Goal: Information Seeking & Learning: Learn about a topic

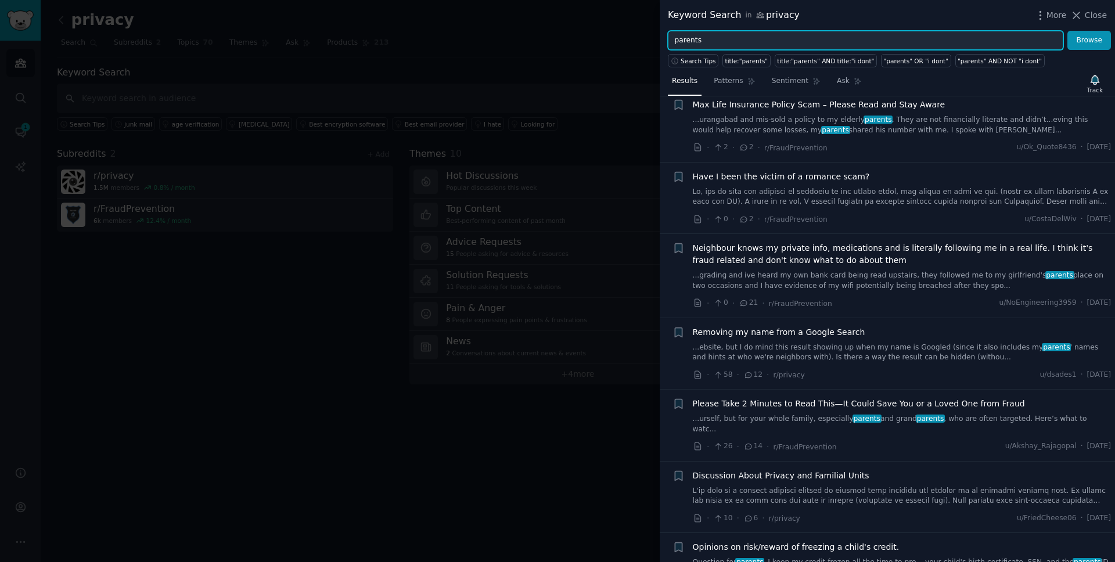
scroll to position [1310, 0]
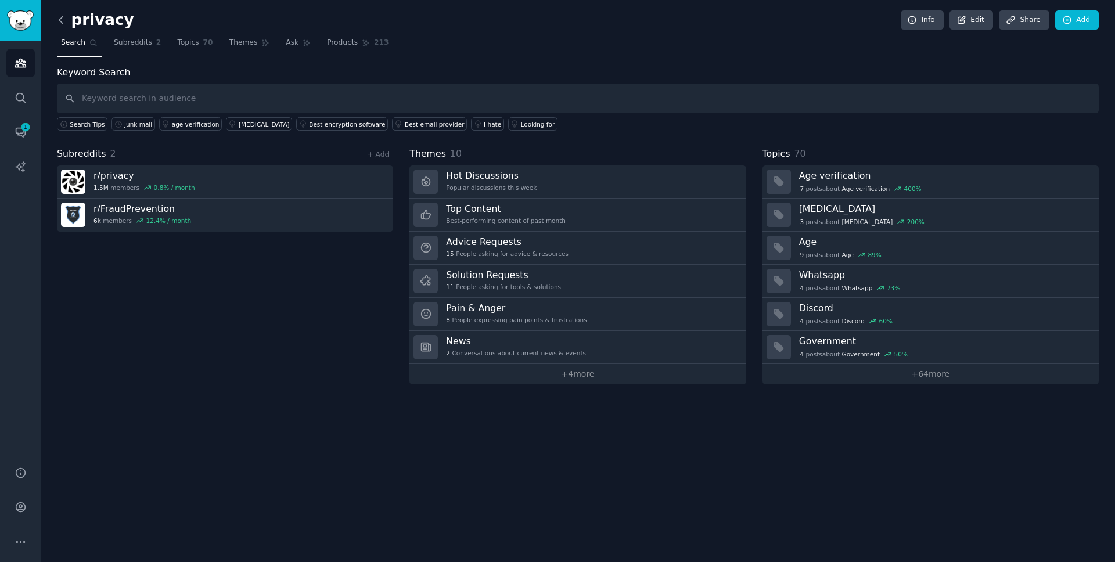
click at [61, 21] on icon at bounding box center [60, 19] width 3 height 7
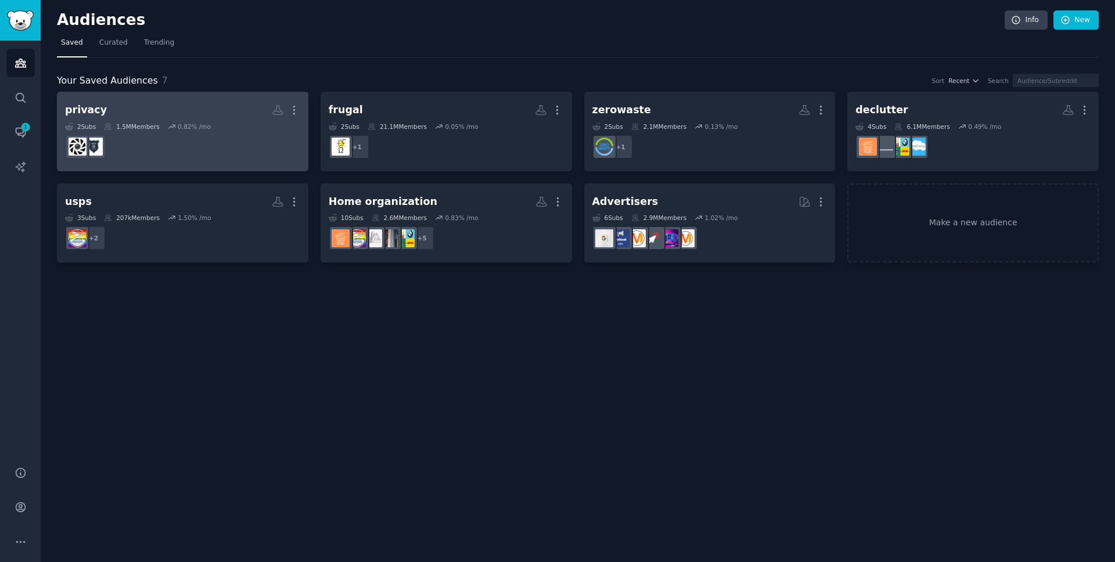
click at [204, 122] on div "0.82 % /mo" at bounding box center [194, 126] width 33 height 8
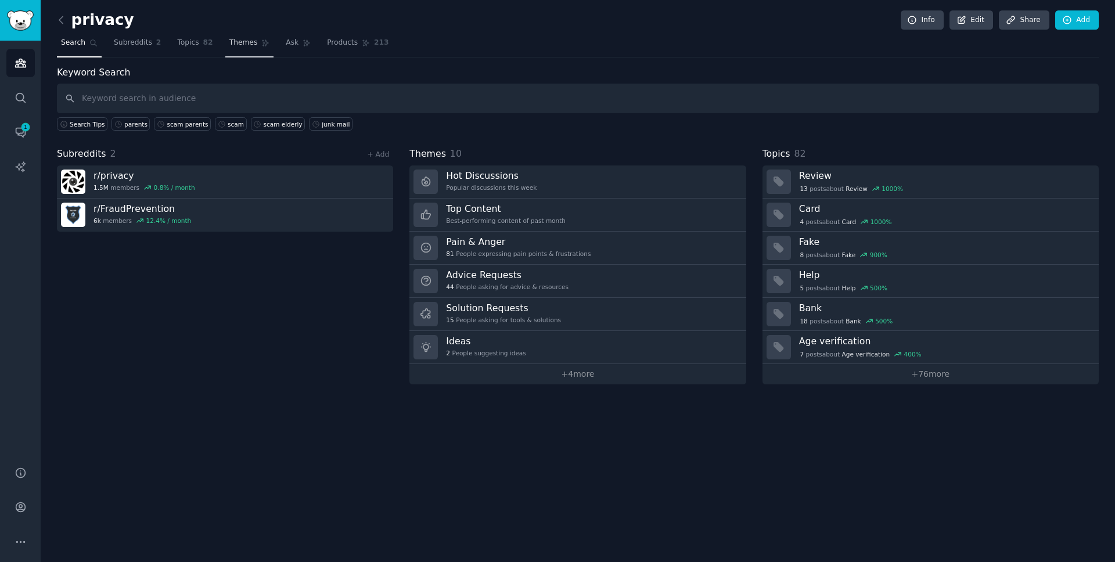
click at [244, 46] on span "Themes" at bounding box center [243, 43] width 28 height 10
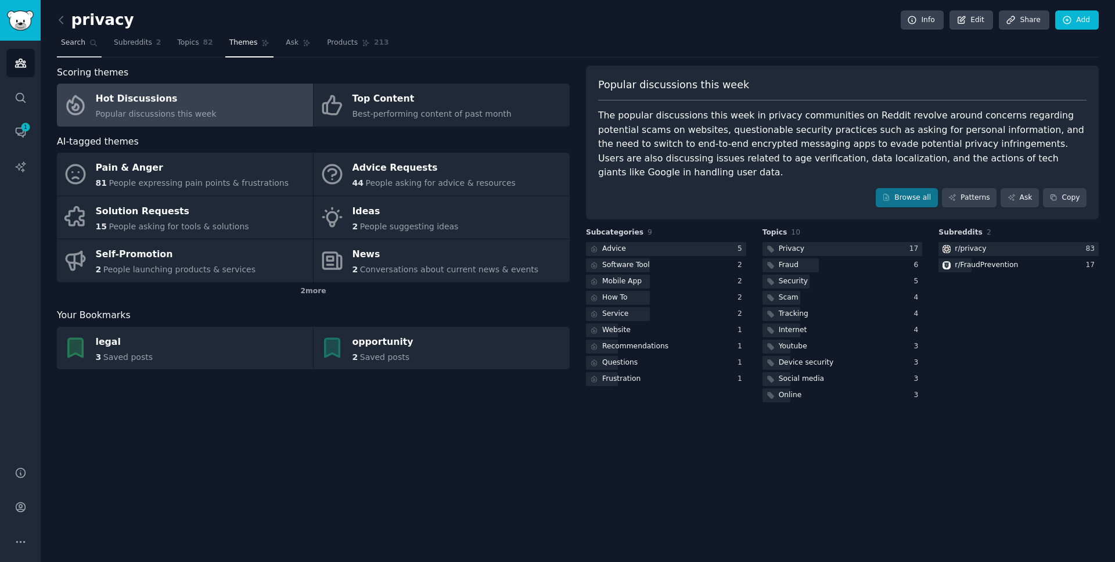
click at [86, 37] on link "Search" at bounding box center [79, 46] width 45 height 24
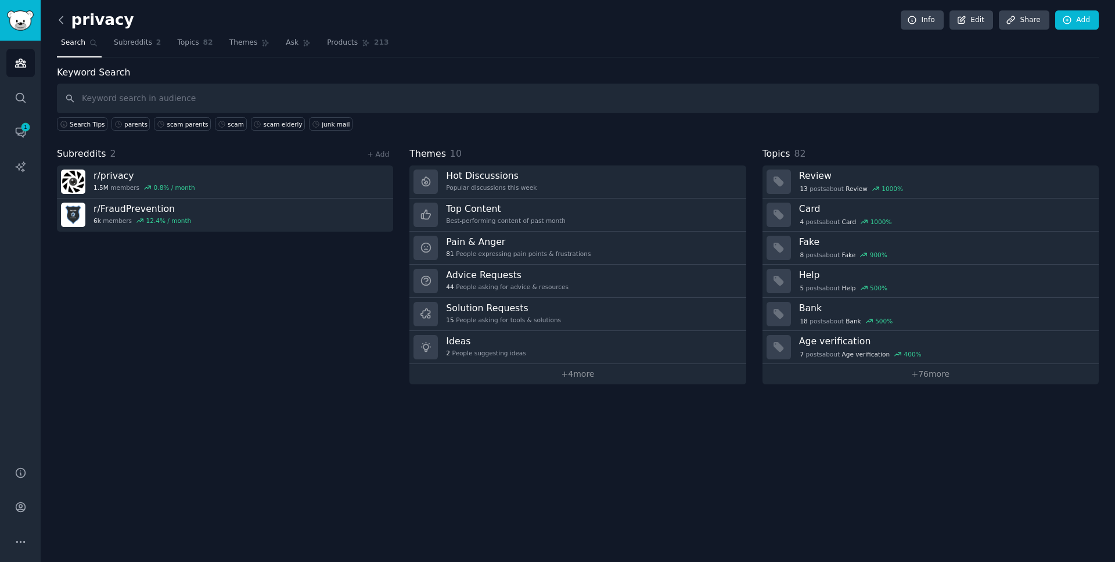
click at [65, 24] on icon at bounding box center [61, 20] width 12 height 12
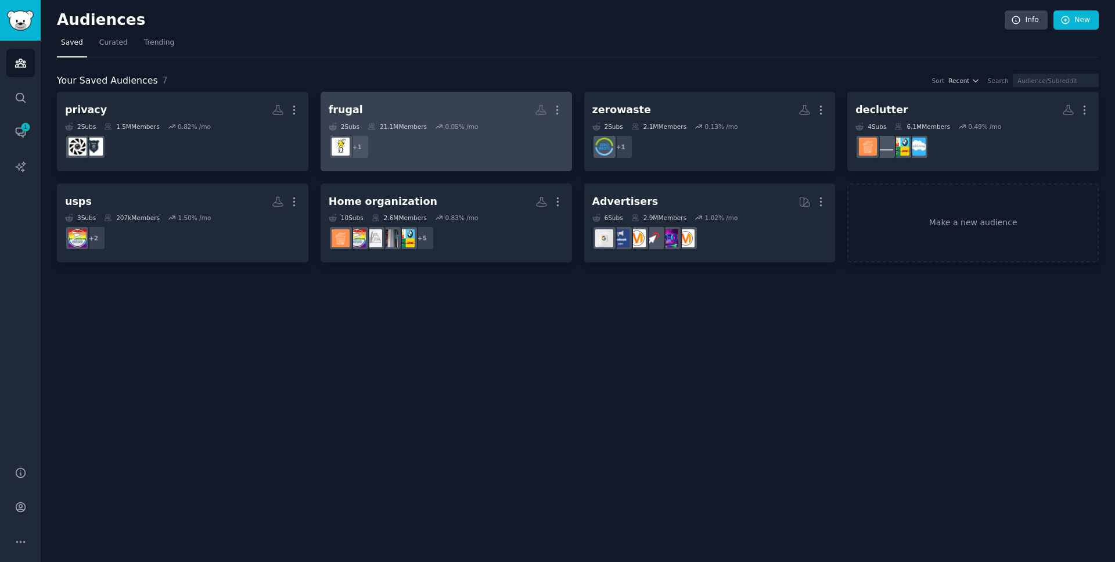
click at [452, 122] on div "0.05 % /mo" at bounding box center [461, 126] width 33 height 8
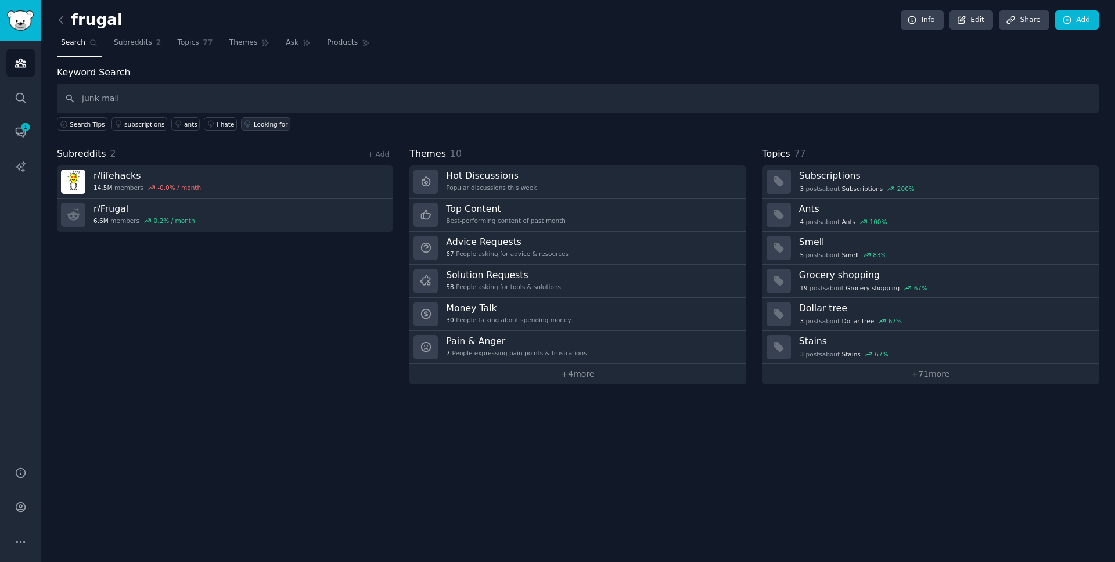
type input "junk mail"
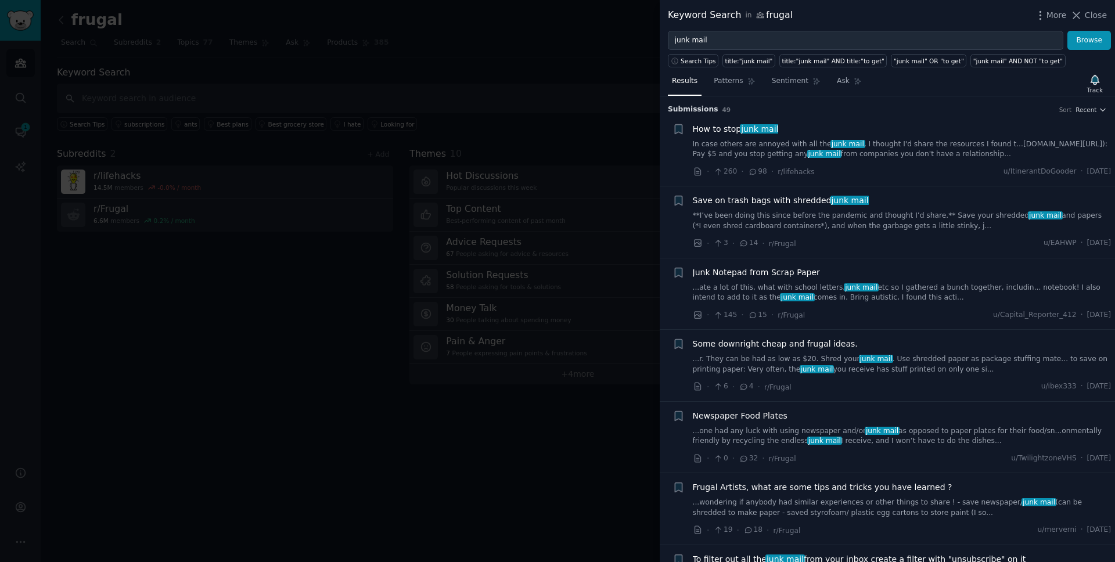
click at [938, 138] on div "How to stop junk mail In case others are annoyed with all the junk mail , I tho…" at bounding box center [902, 141] width 419 height 37
click at [894, 142] on link "In case others are annoyed with all the junk mail , I thought I'd share the res…" at bounding box center [902, 149] width 419 height 20
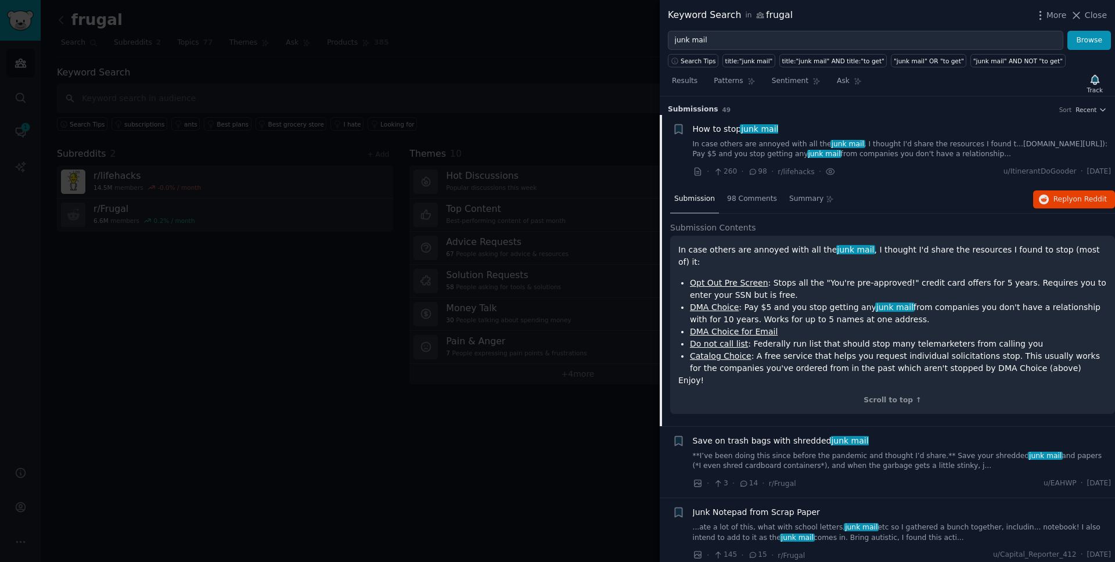
scroll to position [19, 0]
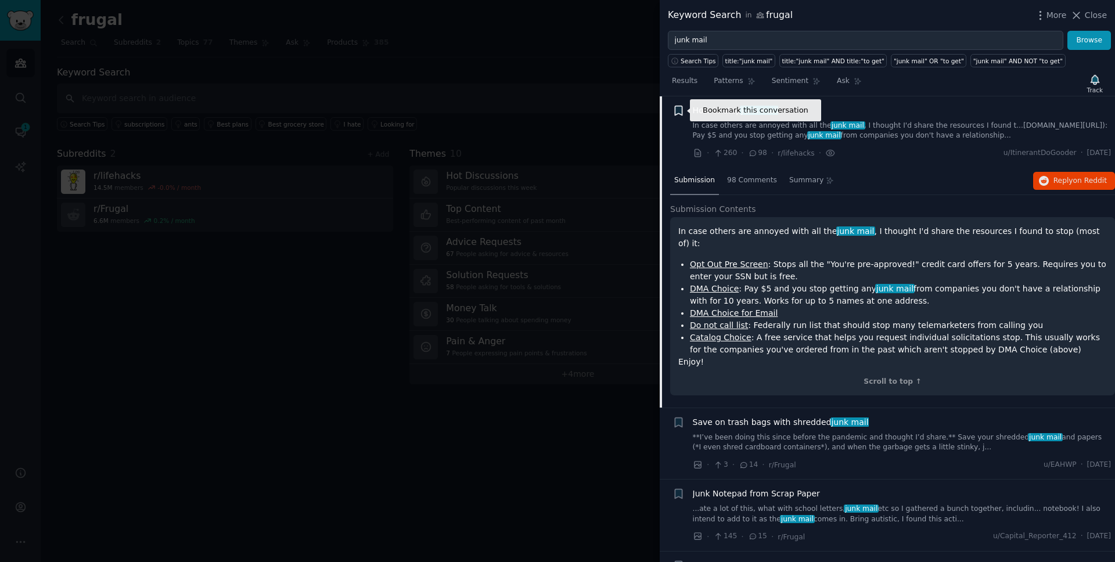
click at [679, 109] on icon "button" at bounding box center [678, 110] width 7 height 9
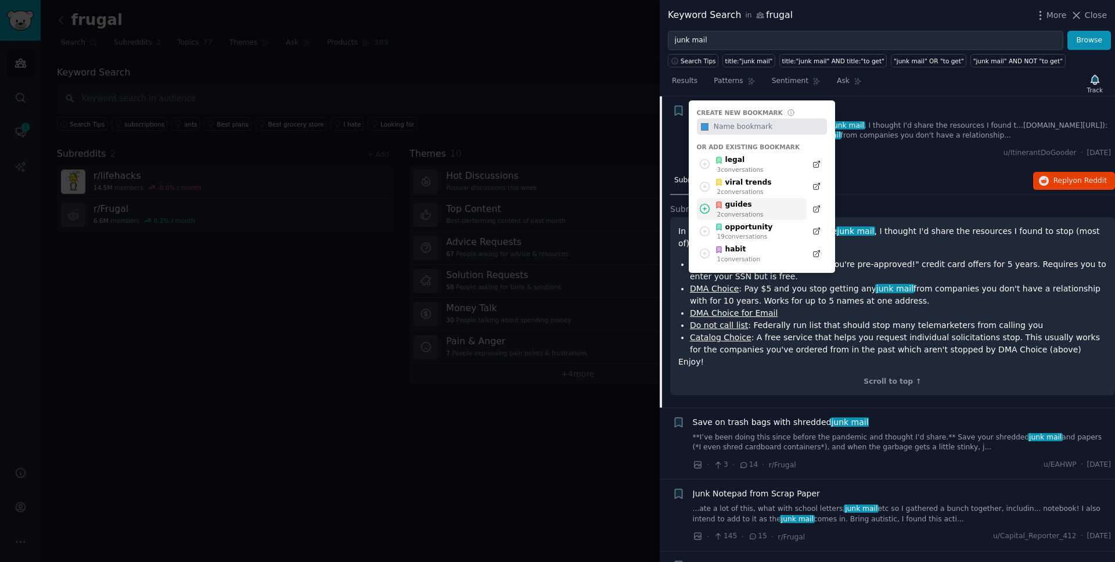
click at [731, 204] on div "guides" at bounding box center [739, 205] width 49 height 10
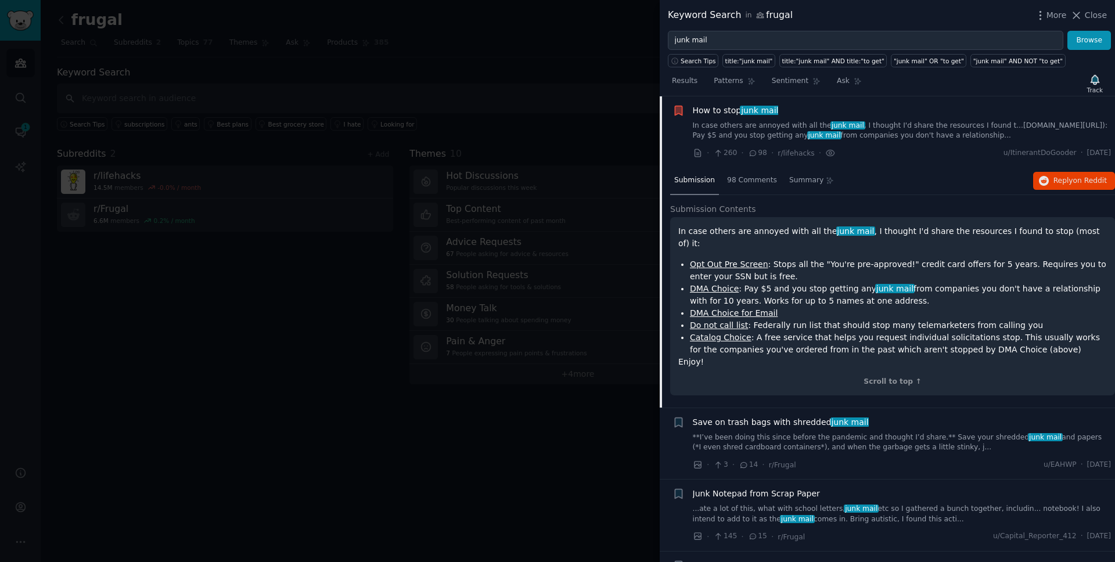
scroll to position [0, 0]
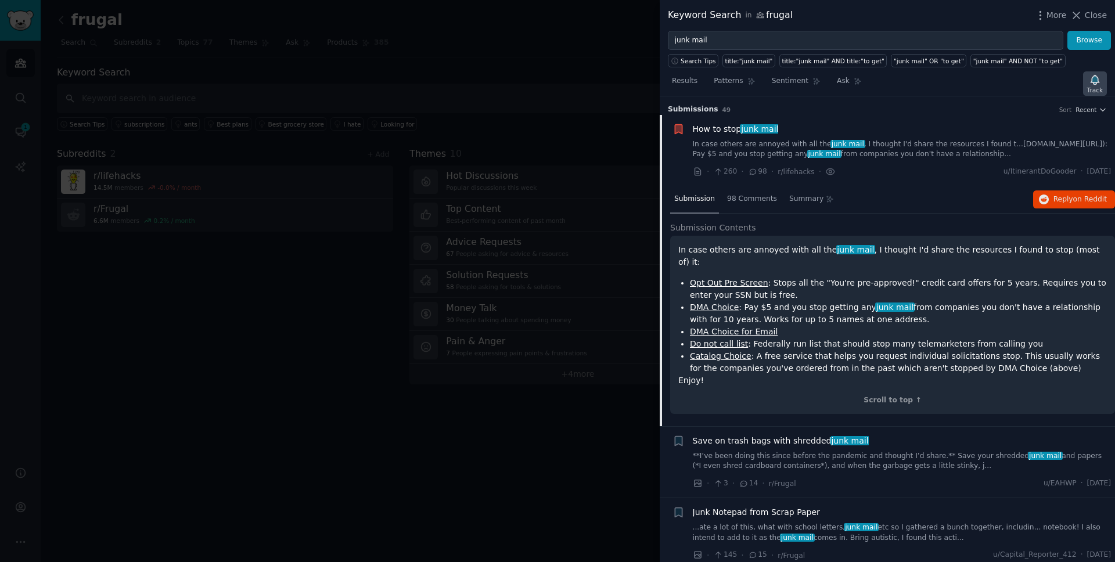
click at [1095, 78] on icon "button" at bounding box center [1094, 79] width 8 height 9
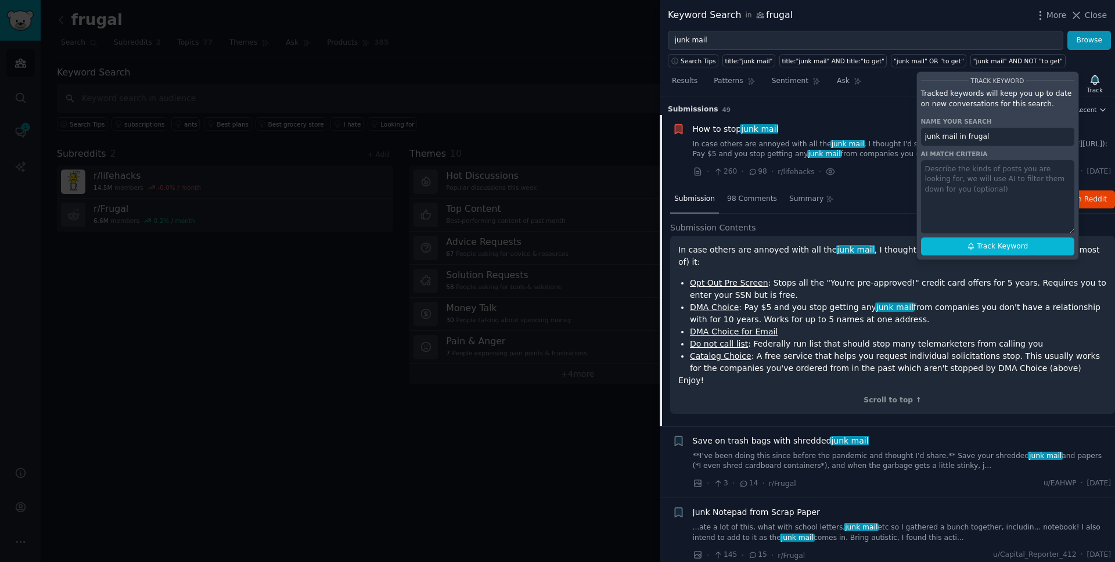
click at [989, 179] on textarea at bounding box center [997, 196] width 153 height 73
paste textarea "Posts that match issues, pain points with junk mail. Also posts that ask for he…"
type textarea "Posts that match issues, pain points with junk mail. Also posts that ask for he…"
click at [1037, 248] on button "Track Keyword" at bounding box center [997, 246] width 153 height 19
type input "junk mail in frugal"
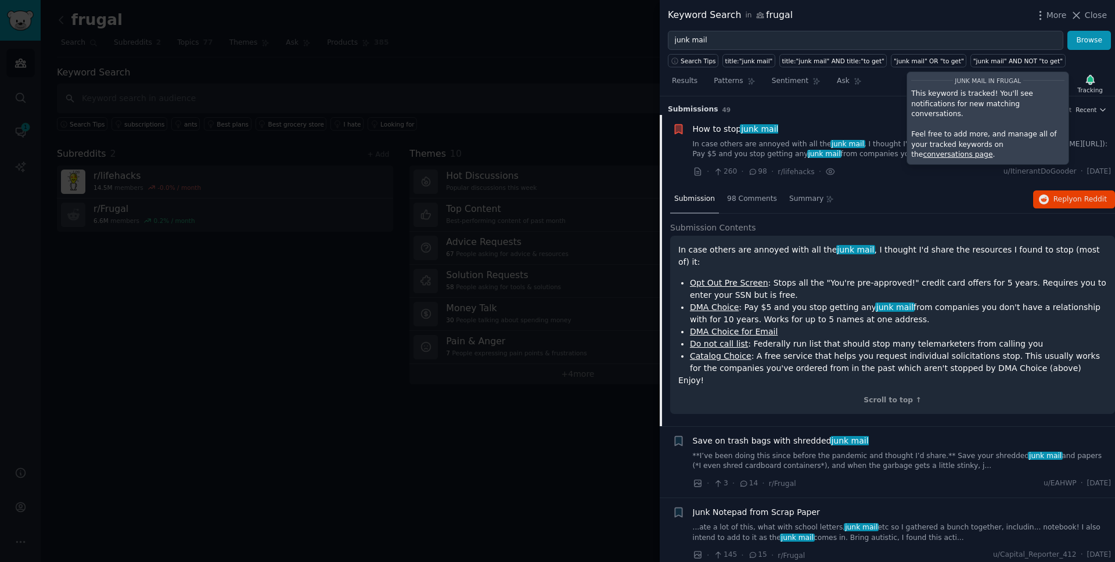
click at [1073, 62] on div "Search Tips title:"junk mail" title:"junk mail" AND title:"to get" "junk mail" …" at bounding box center [886, 58] width 455 height 17
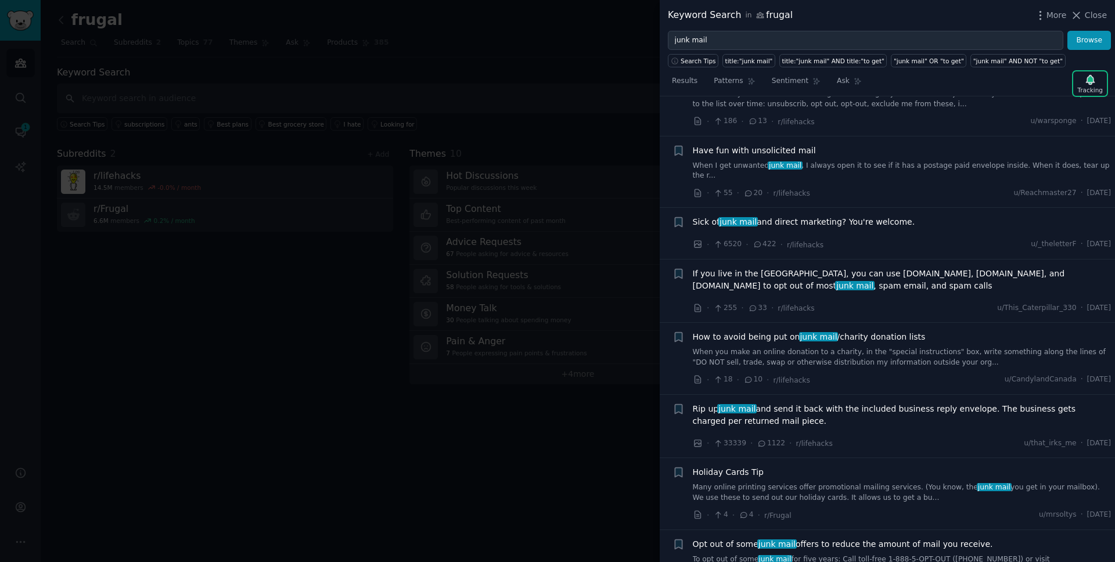
scroll to position [722, 0]
click at [822, 143] on div "Have fun with unsolicited mail" at bounding box center [902, 149] width 419 height 12
click at [835, 160] on link "When I get unwanted junk mail , I always open it to see if it has a postage pai…" at bounding box center [902, 170] width 419 height 20
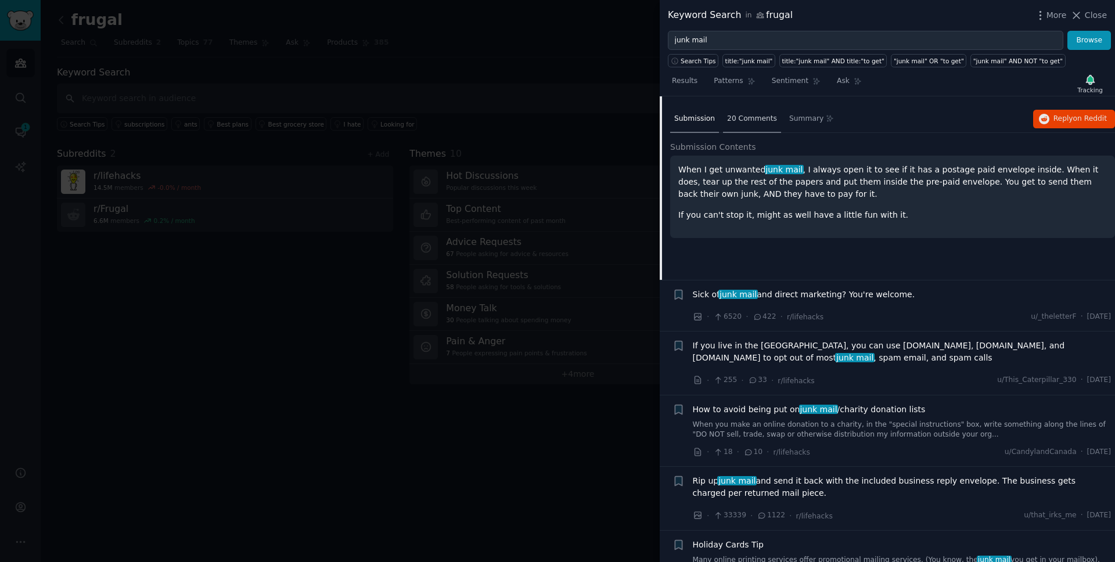
scroll to position [583, 0]
click at [837, 287] on span "Sick of junk mail and direct marketing? You're welcome." at bounding box center [804, 293] width 222 height 12
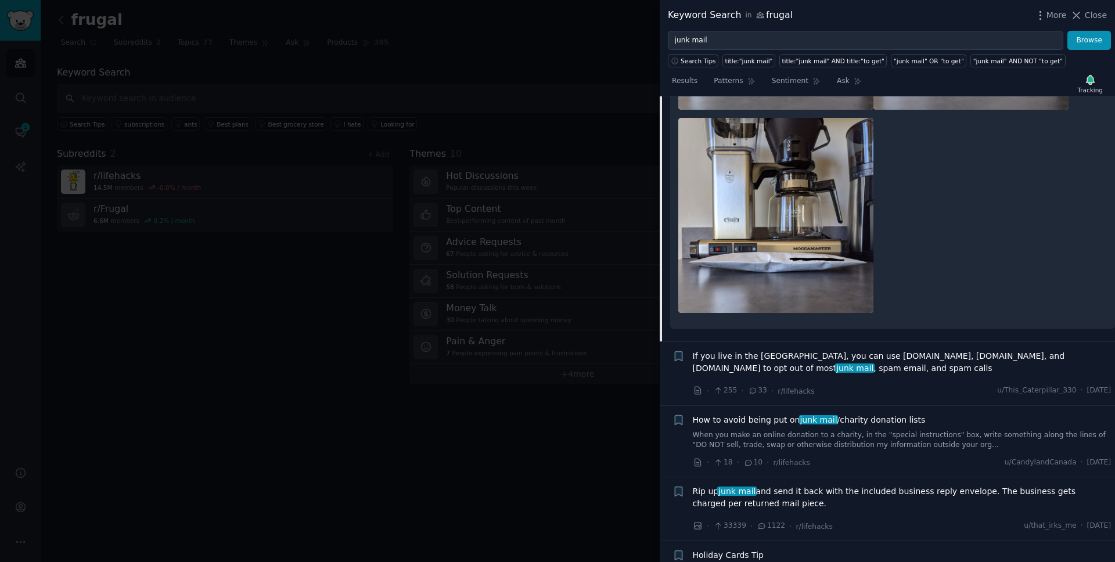
scroll to position [953, 0]
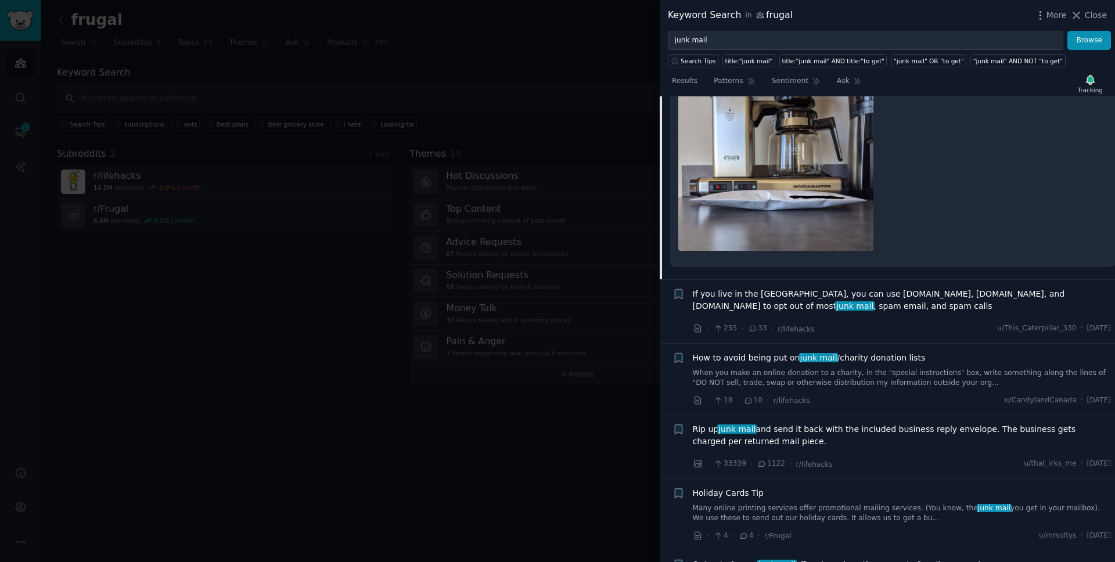
click at [820, 288] on span "If you live in the US, you can use optoutprescreen.com, dmachoice.org, and dono…" at bounding box center [902, 300] width 419 height 24
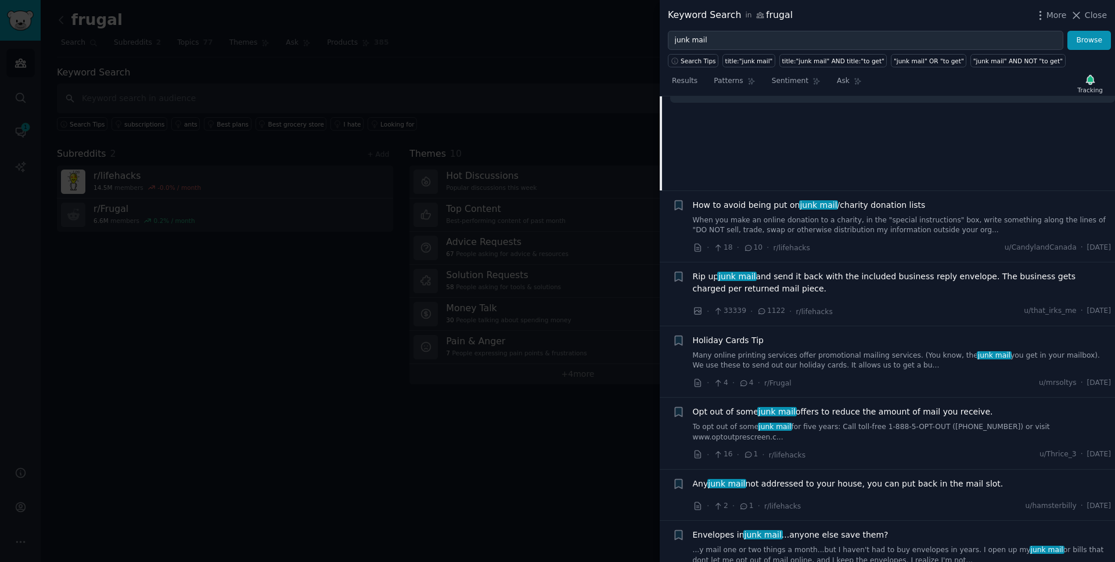
scroll to position [633, 0]
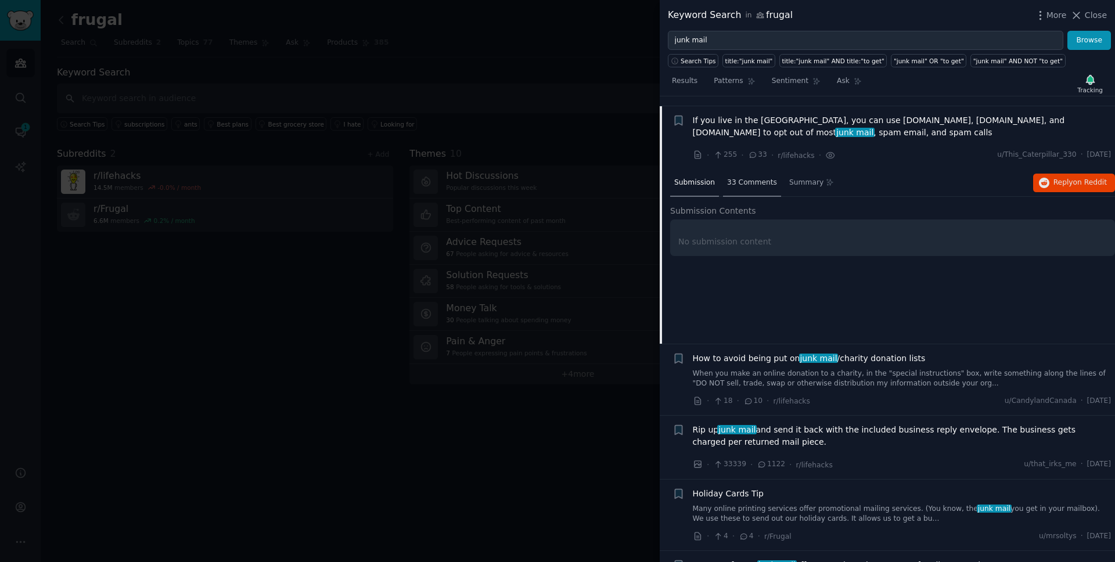
click at [749, 178] on span "33 Comments" at bounding box center [752, 183] width 50 height 10
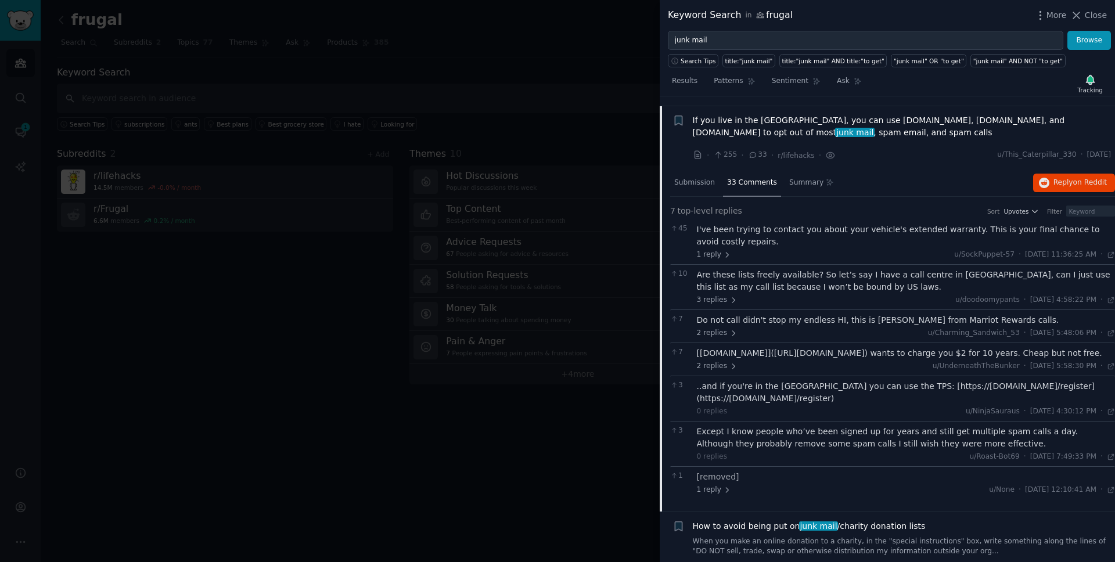
click at [730, 114] on span "If you live in the US, you can use optoutprescreen.com, dmachoice.org, and dono…" at bounding box center [902, 126] width 419 height 24
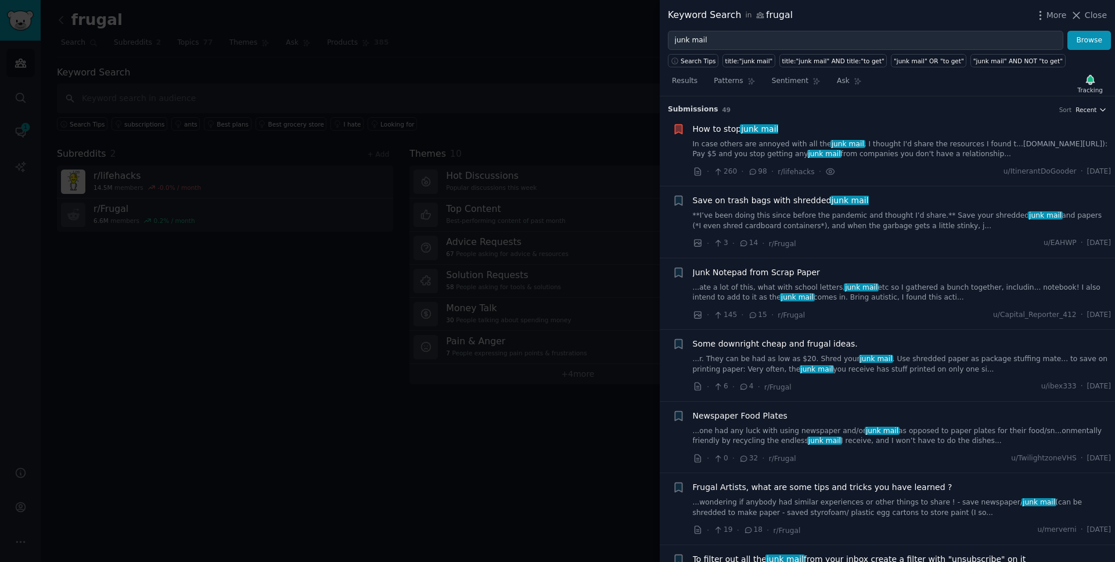
click at [1102, 111] on icon "button" at bounding box center [1102, 110] width 8 height 8
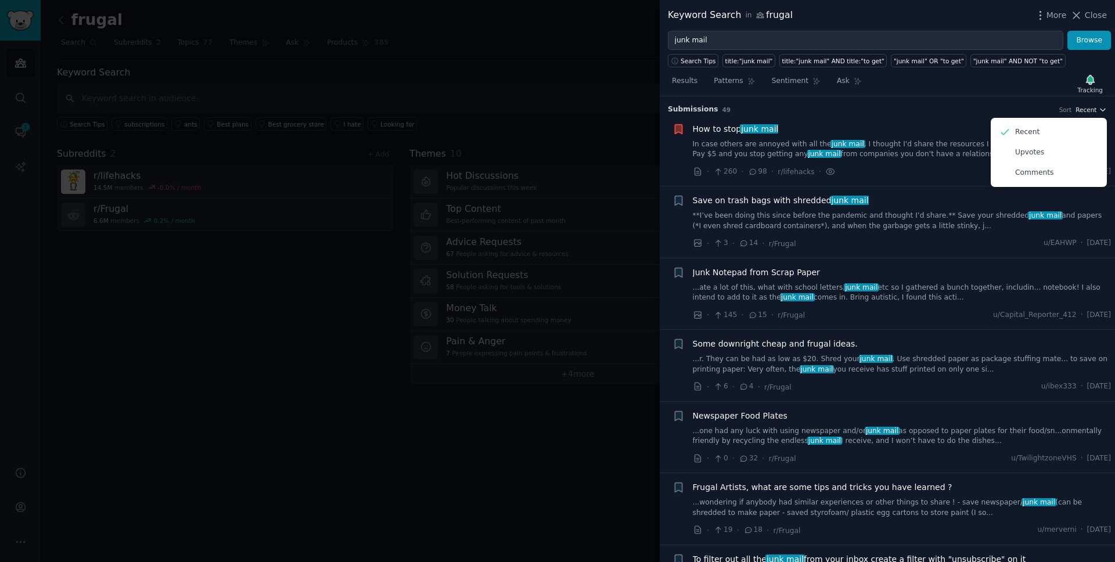
click at [1101, 110] on icon "button" at bounding box center [1102, 110] width 8 height 8
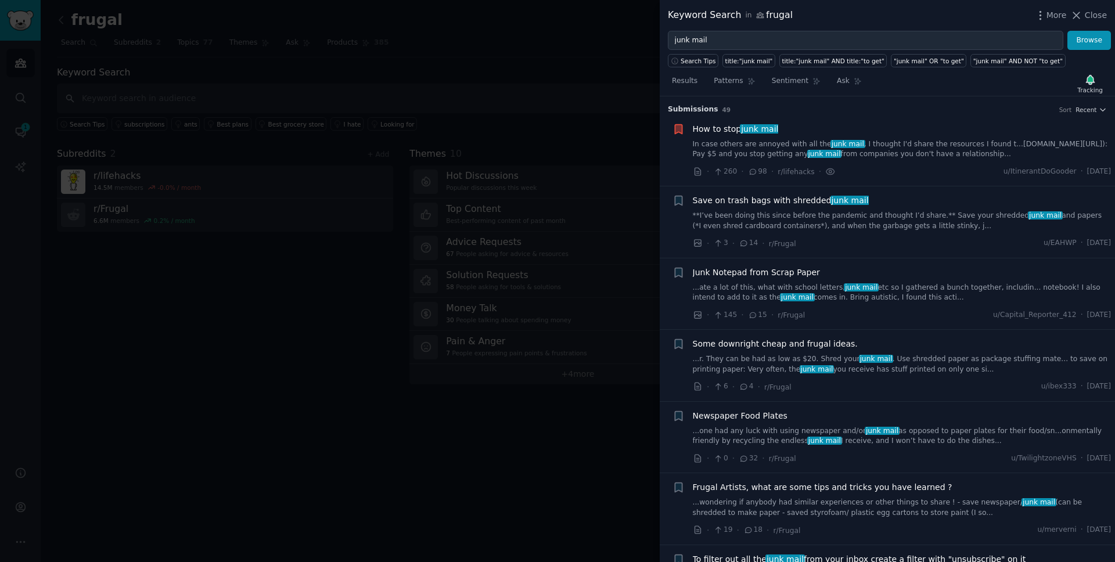
click at [510, 40] on div at bounding box center [557, 281] width 1115 height 562
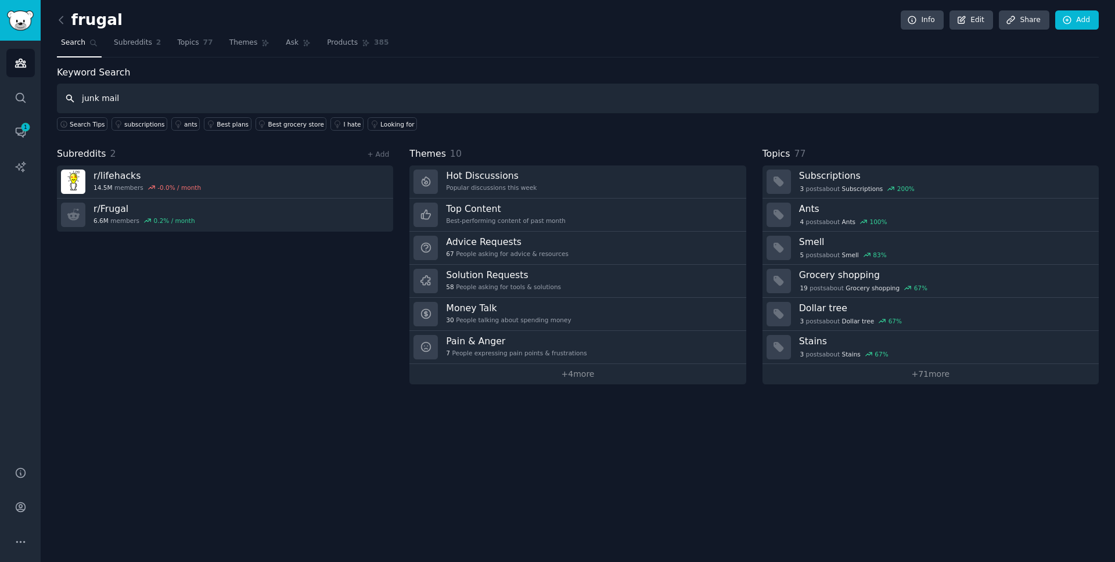
type input "junk mail"
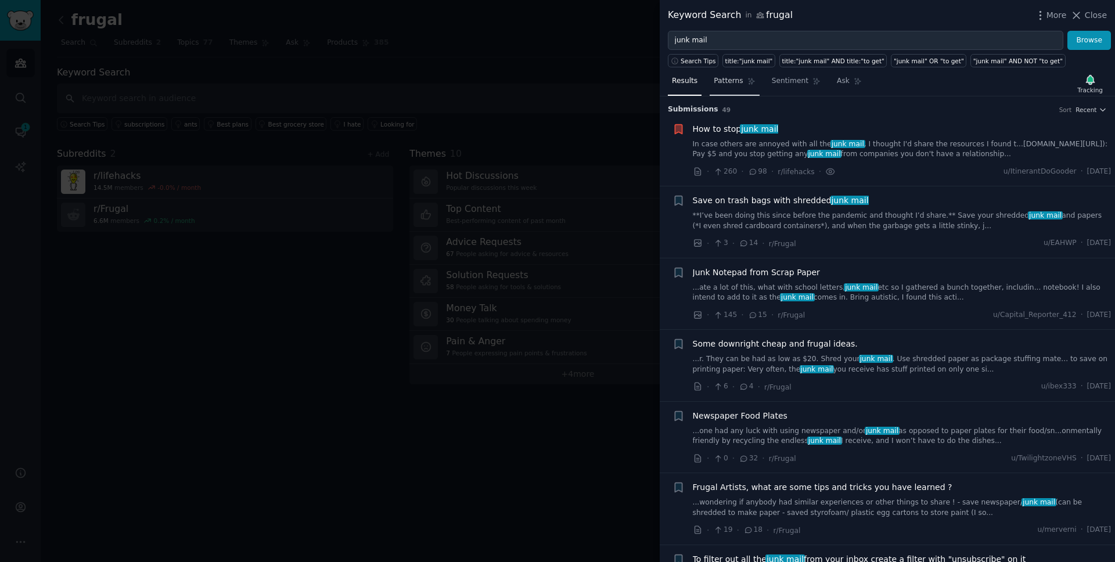
click at [737, 81] on span "Patterns" at bounding box center [727, 81] width 29 height 10
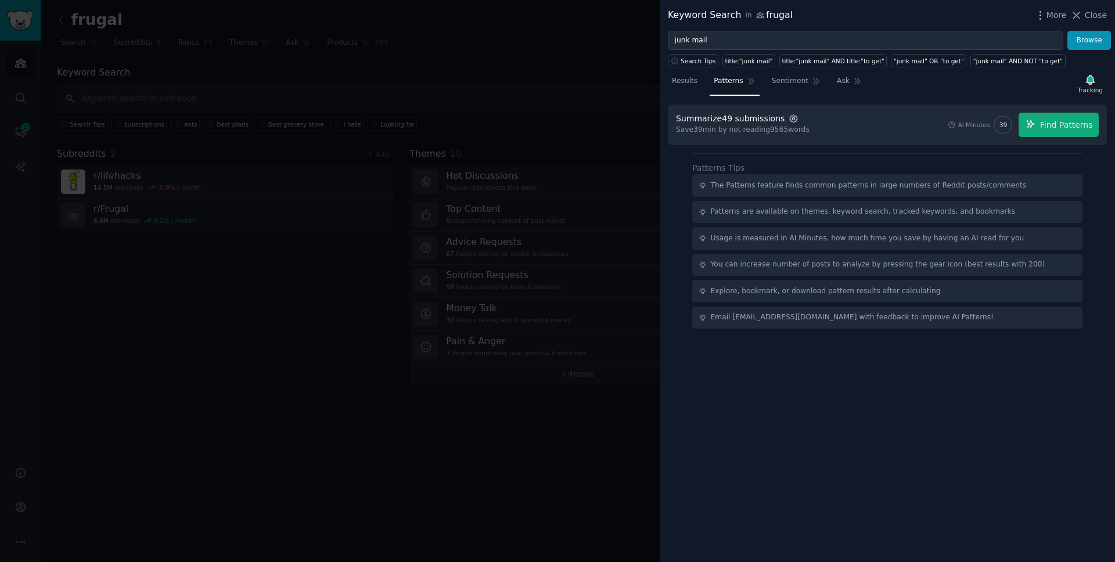
click at [788, 118] on icon "button" at bounding box center [793, 119] width 10 height 10
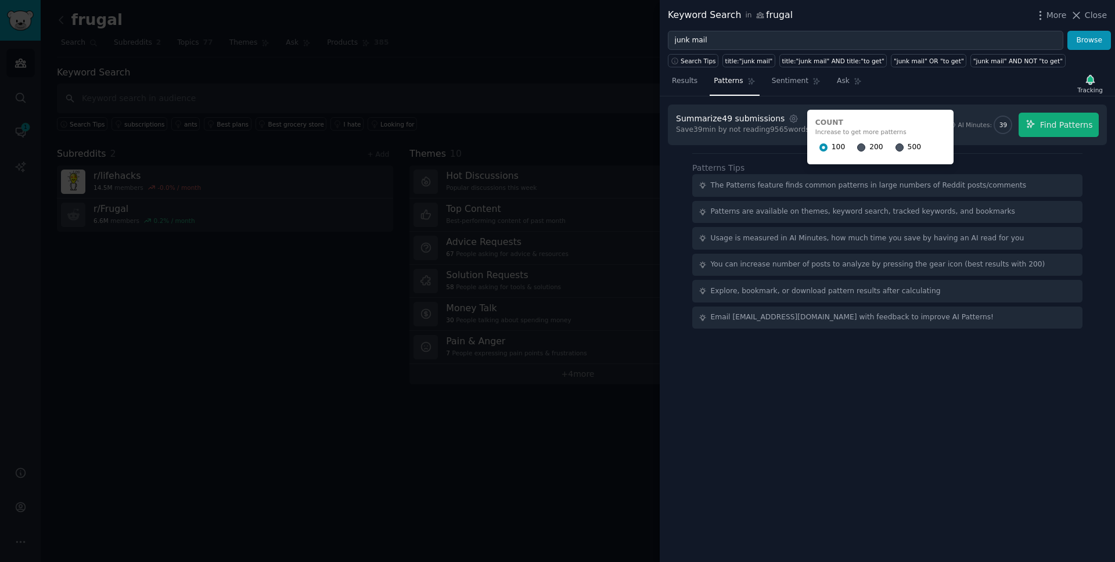
click at [967, 86] on div "Results Patterns Sentiment Ask Tracking" at bounding box center [886, 83] width 455 height 25
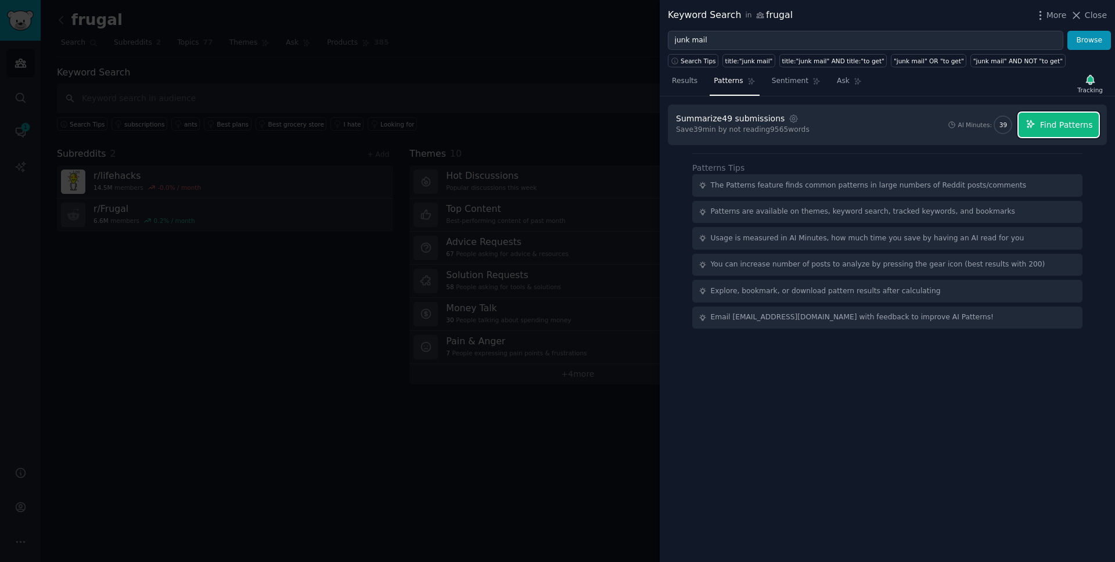
click at [1057, 125] on span "Find Patterns" at bounding box center [1066, 125] width 53 height 12
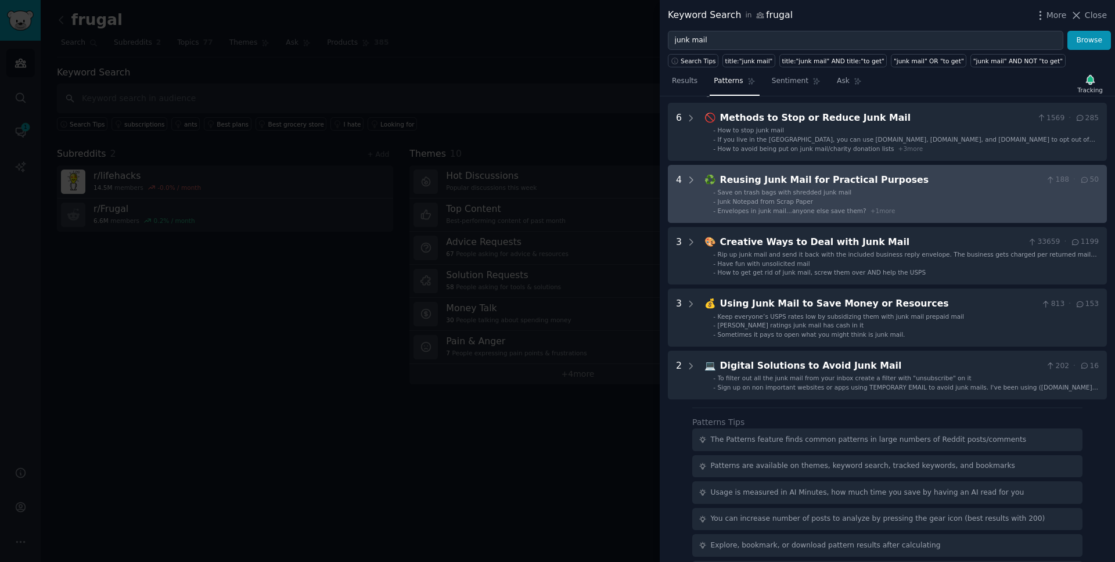
scroll to position [80, 0]
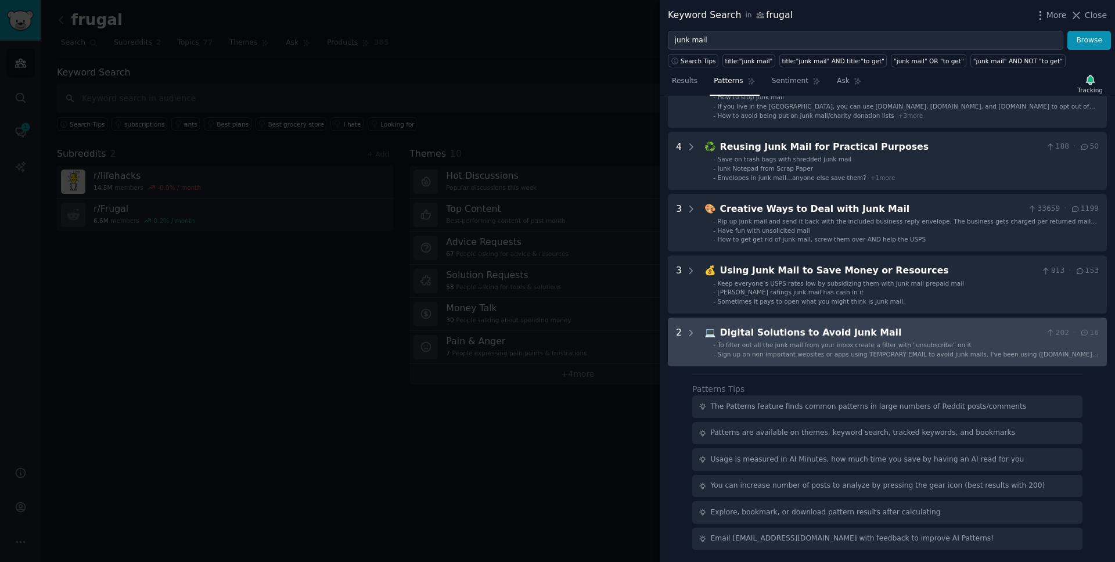
click at [826, 344] on span "To filter out all the junk mail from your inbox create a filter with "unsubscri…" at bounding box center [844, 344] width 254 height 7
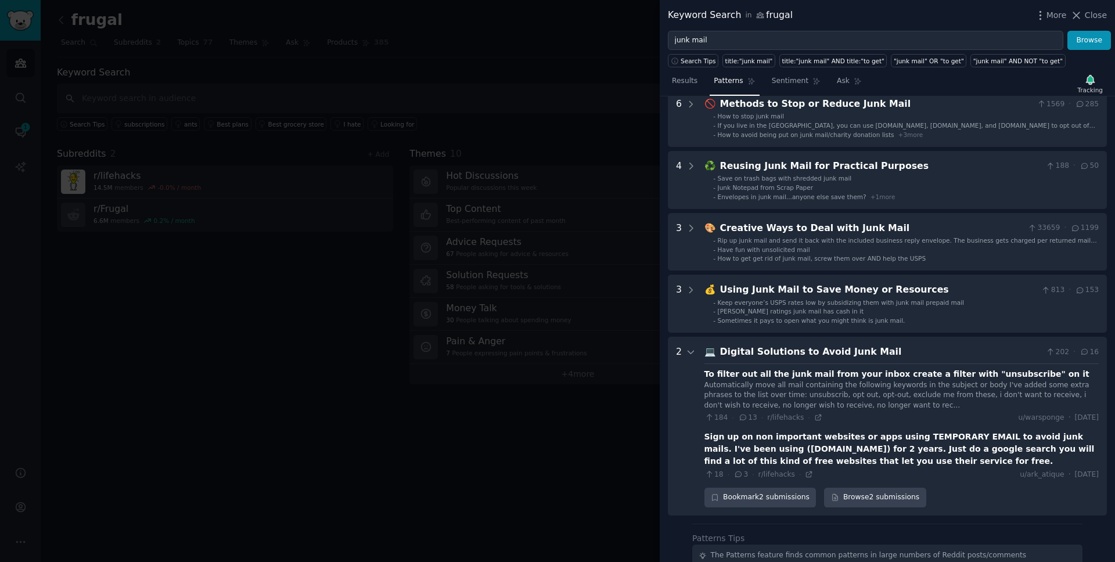
scroll to position [0, 0]
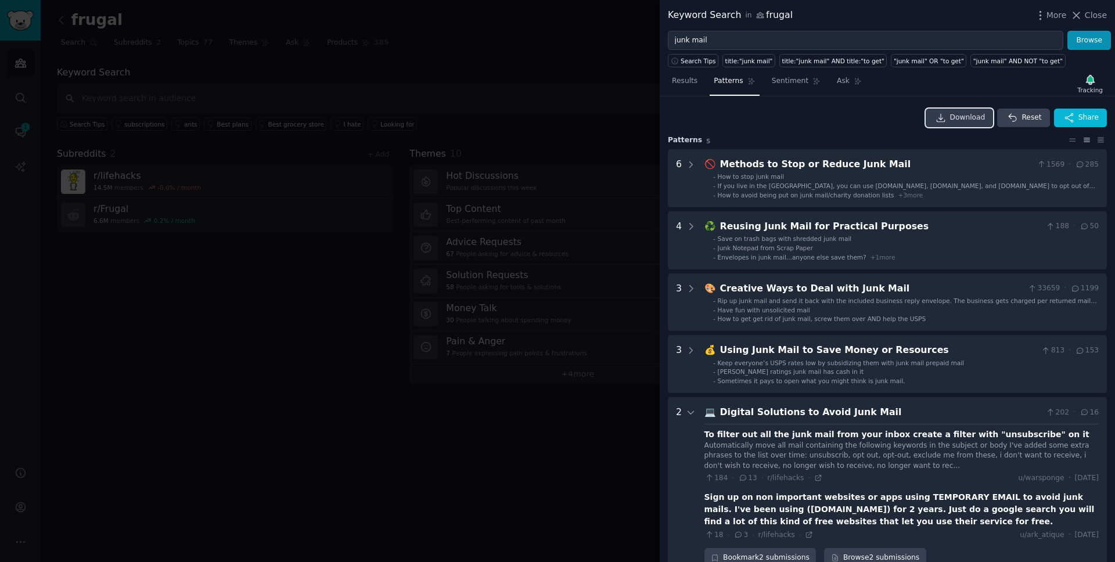
click at [952, 113] on span "Download" at bounding box center [967, 118] width 35 height 10
click at [800, 117] on div "Download Reset Share" at bounding box center [887, 118] width 439 height 19
click at [688, 102] on div "Download Reset Share Pattern s 5 6 🚫 Methods to Stop or Reduce Junk Mail 1569 ·…" at bounding box center [886, 329] width 455 height 466
click at [599, 67] on div at bounding box center [557, 281] width 1115 height 562
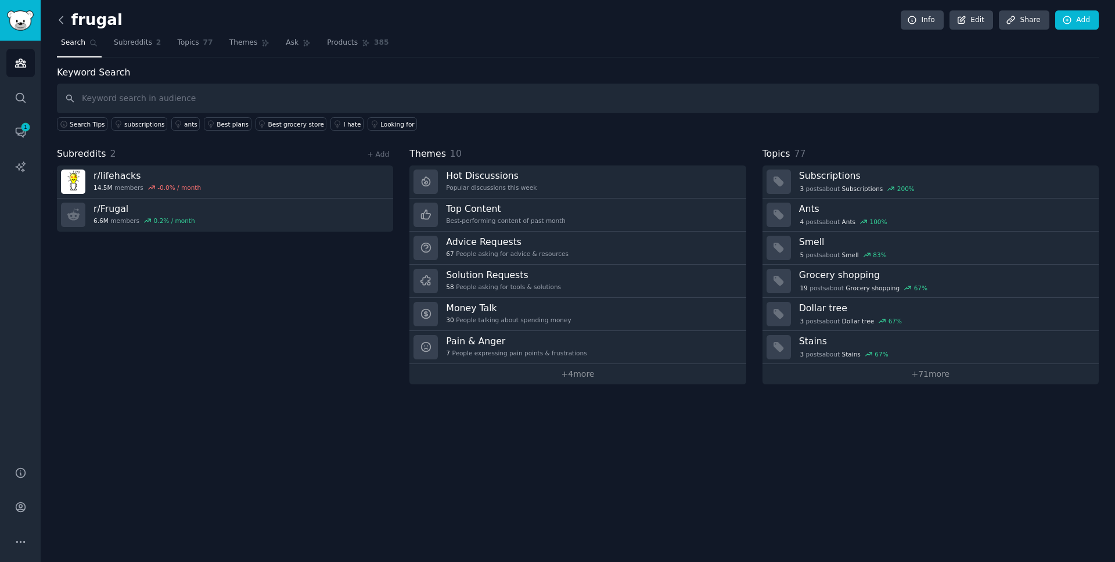
click at [61, 17] on icon at bounding box center [60, 19] width 3 height 7
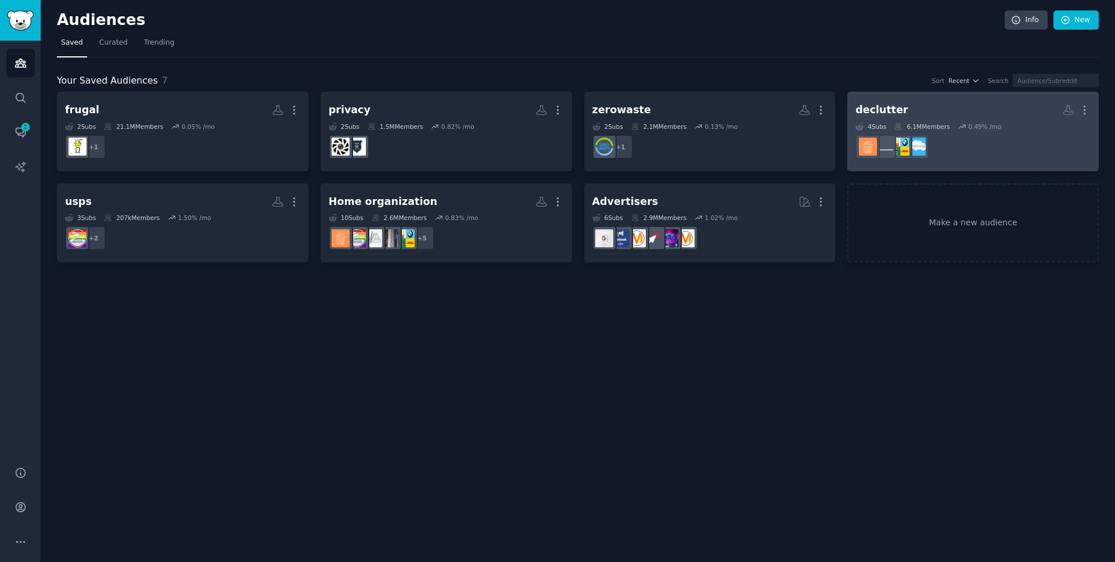
click at [922, 119] on h2 "declutter More" at bounding box center [972, 110] width 235 height 20
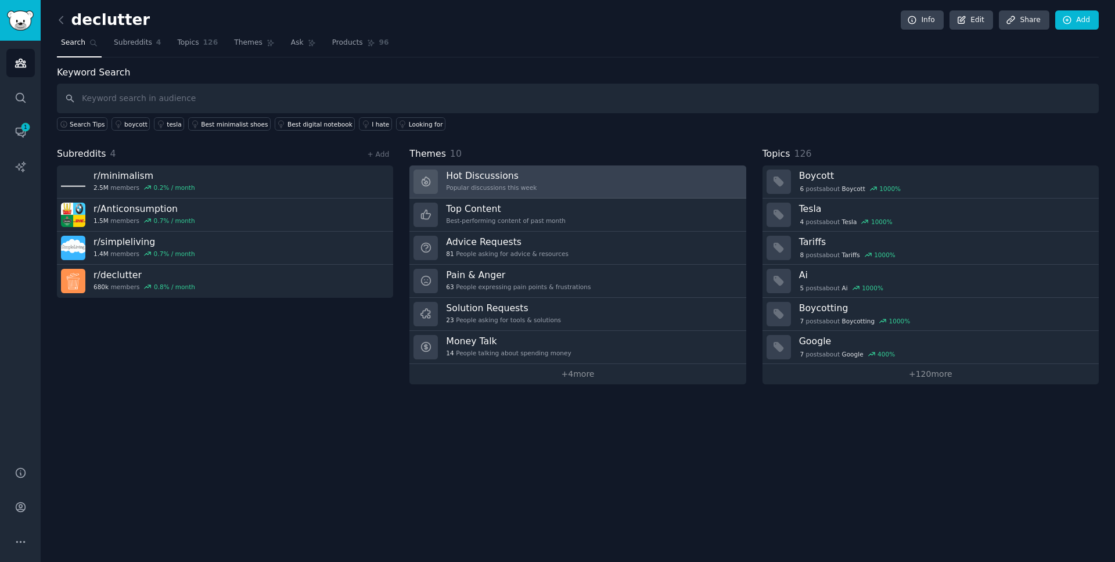
click at [512, 175] on h3 "Hot Discussions" at bounding box center [491, 176] width 91 height 12
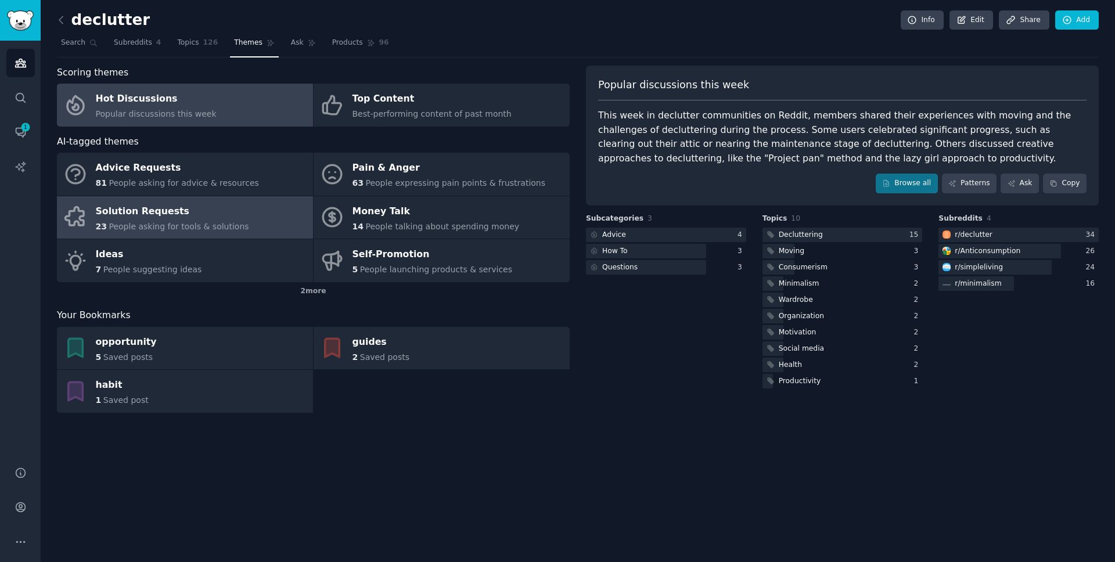
click at [250, 205] on link "Solution Requests 23 People asking for tools & solutions" at bounding box center [185, 217] width 256 height 43
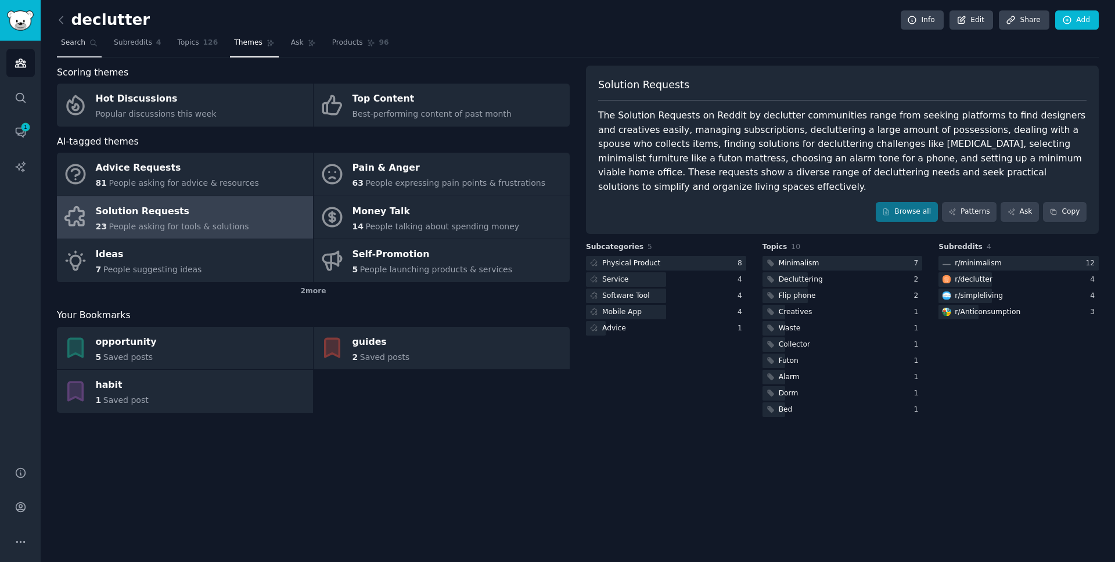
click at [80, 41] on span "Search" at bounding box center [73, 43] width 24 height 10
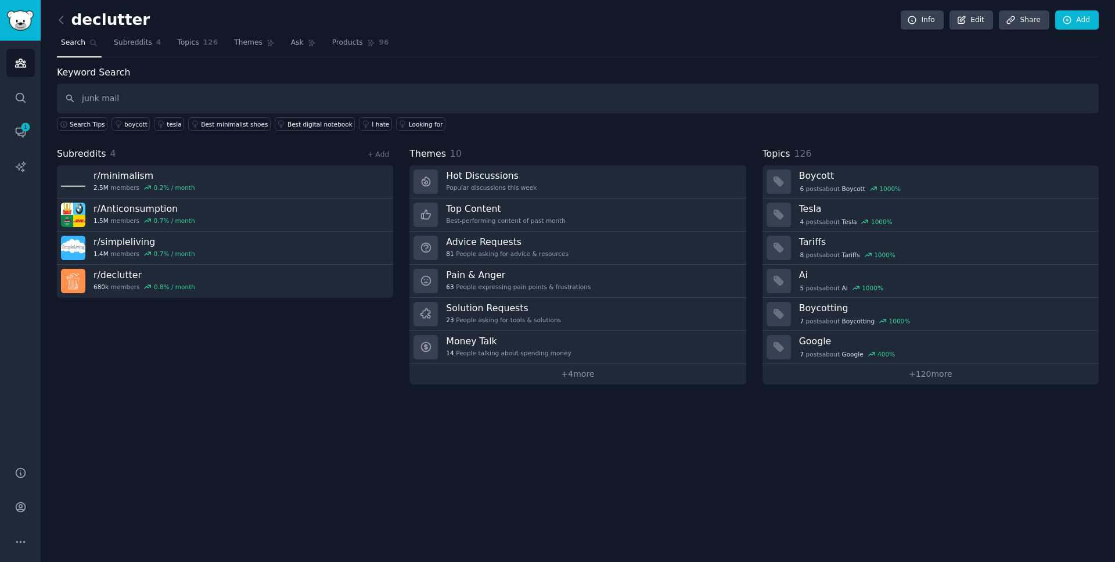
type input "junk mail"
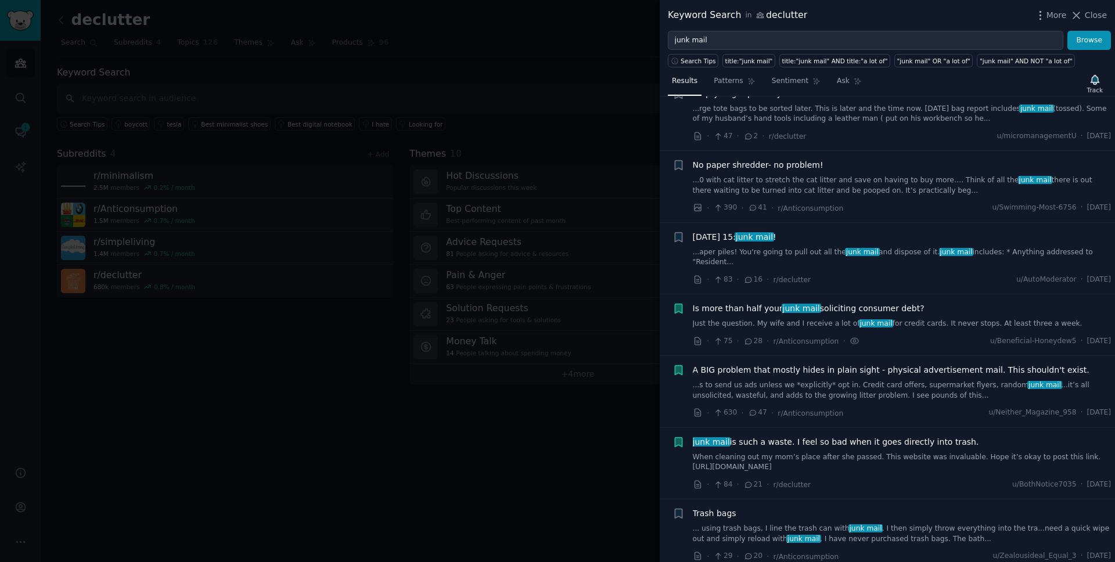
scroll to position [225, 0]
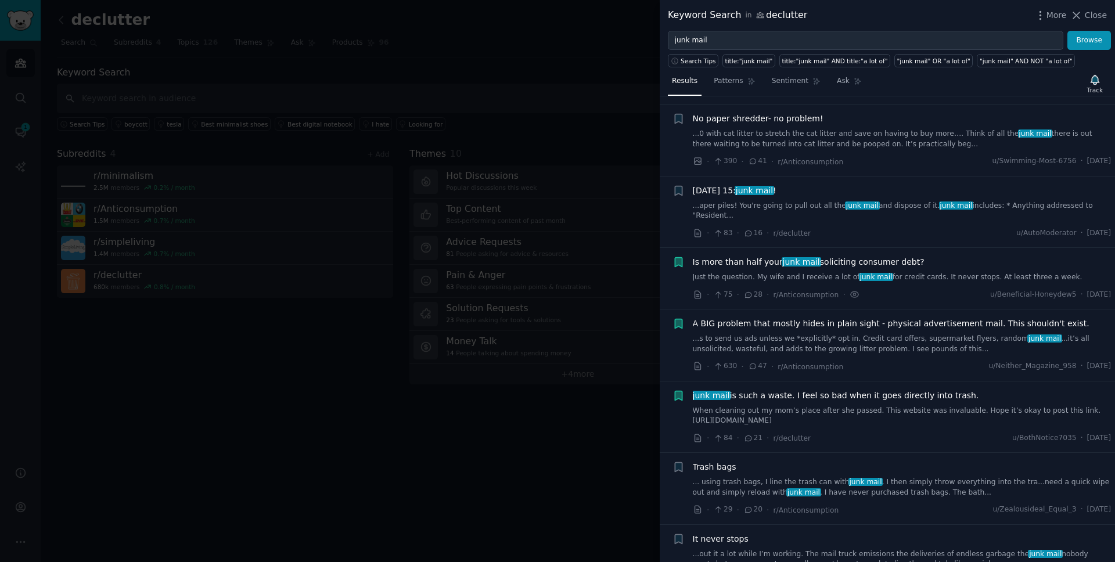
click at [789, 208] on link "...aper piles! You're going to pull out all the junk mail and dispose of it. ju…" at bounding box center [902, 211] width 419 height 20
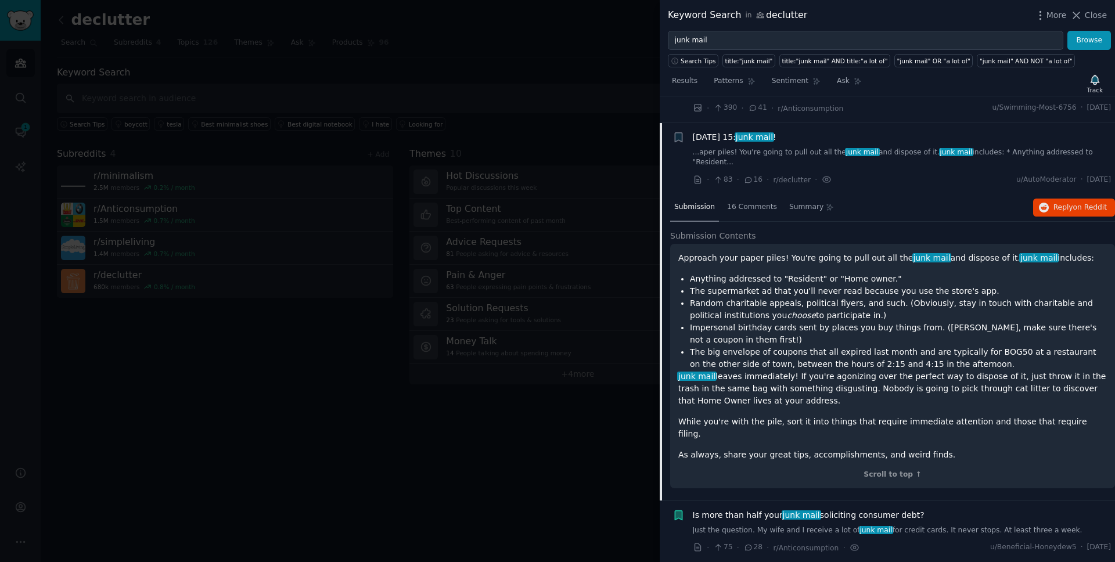
scroll to position [305, 0]
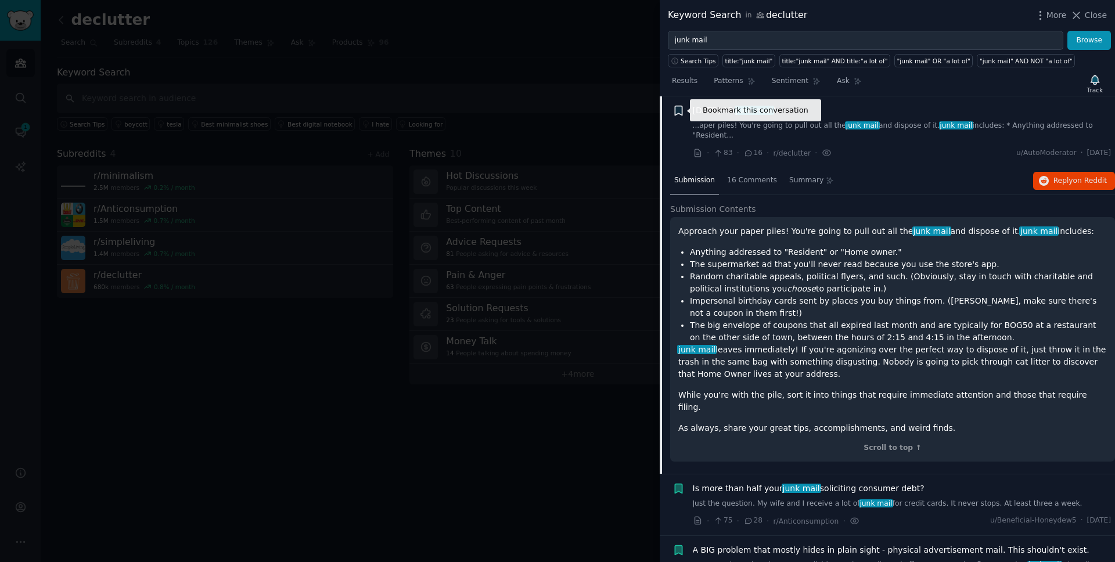
click at [680, 109] on icon "button" at bounding box center [678, 110] width 7 height 9
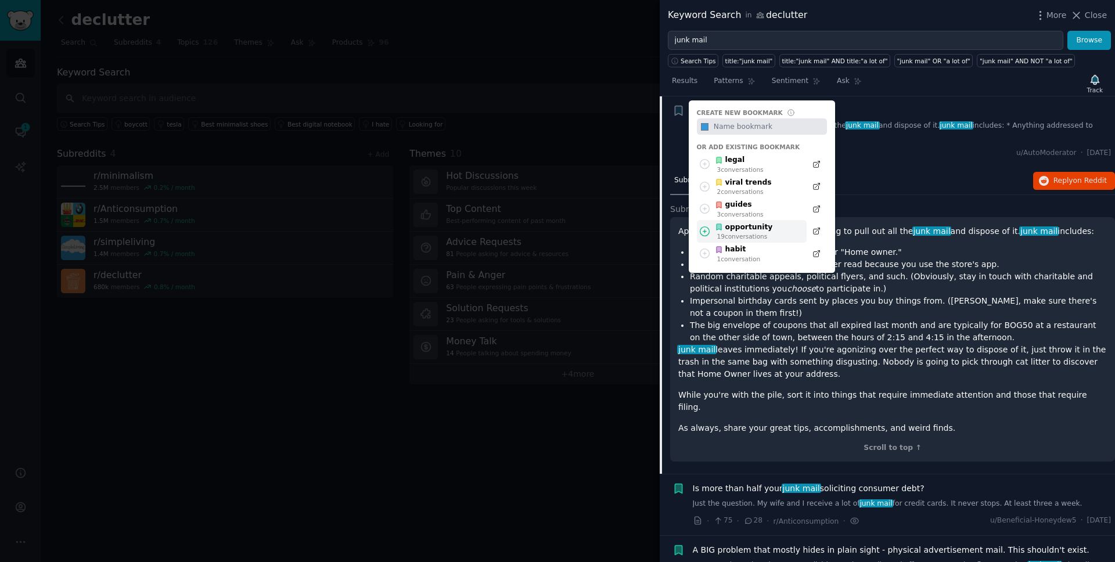
click at [755, 228] on div "opportunity" at bounding box center [743, 227] width 57 height 10
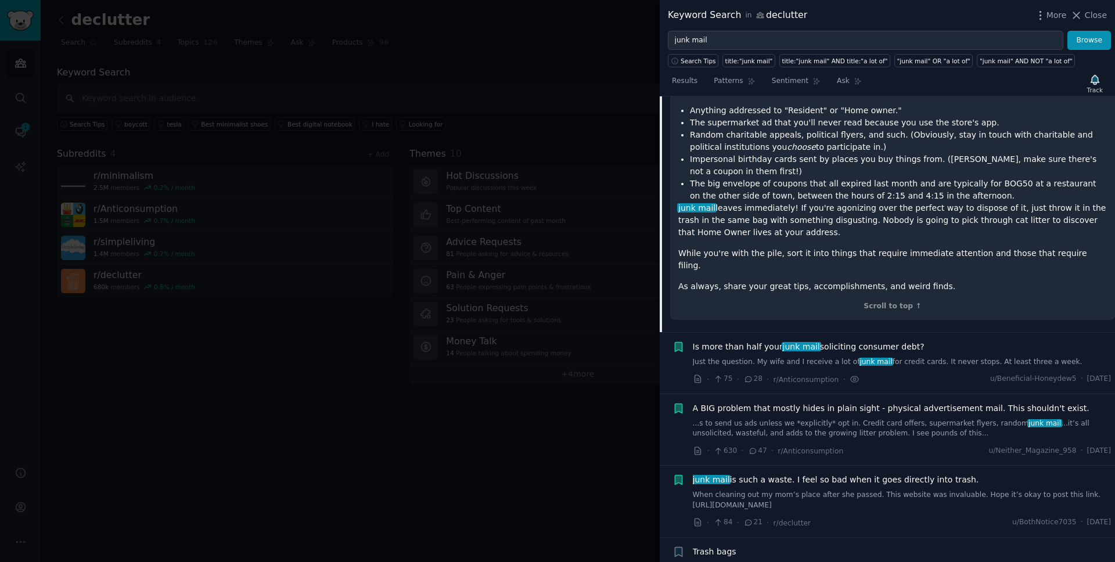
scroll to position [523, 0]
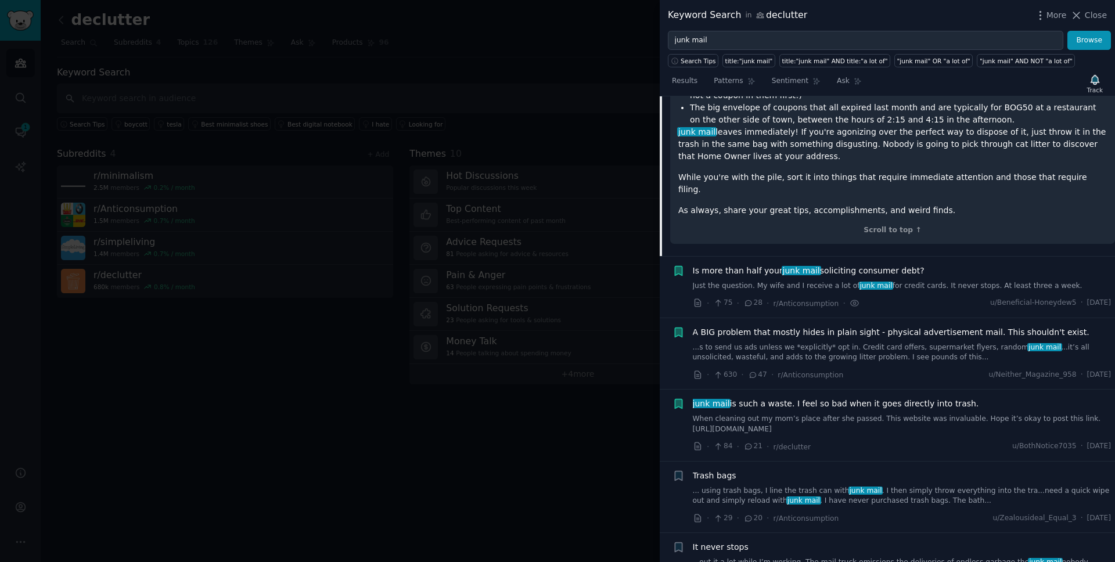
click at [893, 265] on span "Is more than half your junk mail soliciting consumer debt?" at bounding box center [809, 271] width 232 height 12
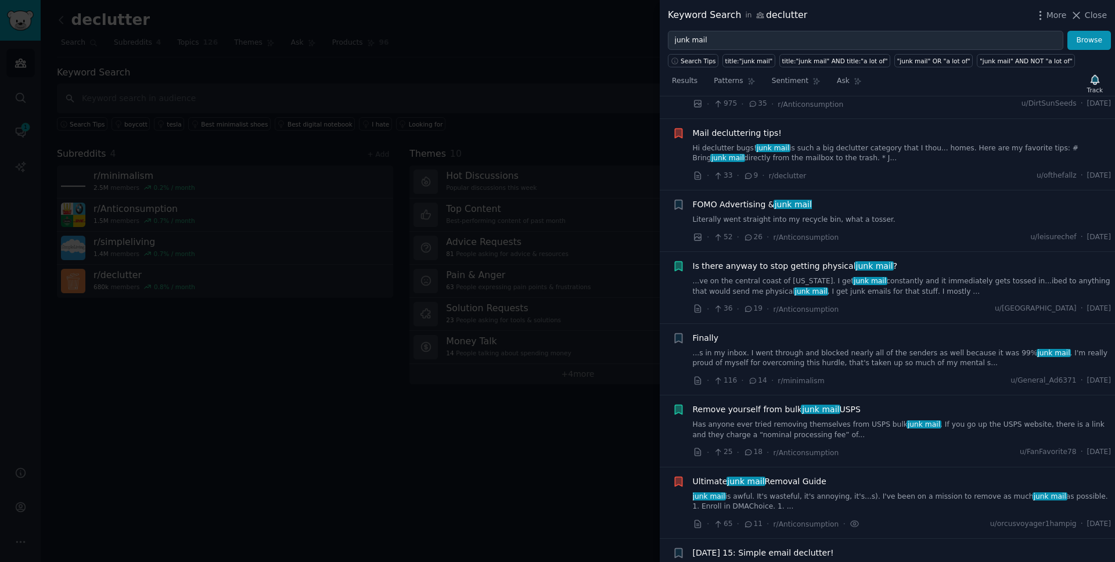
scroll to position [951, 0]
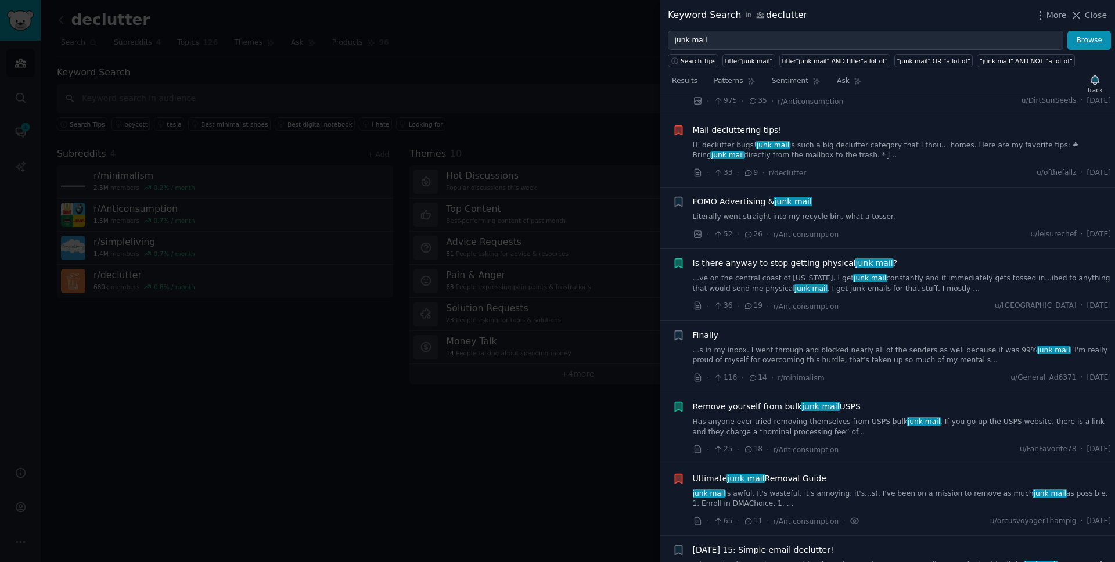
click at [868, 212] on link "Literally went straight into my recycle bin, what a tosser." at bounding box center [902, 217] width 419 height 10
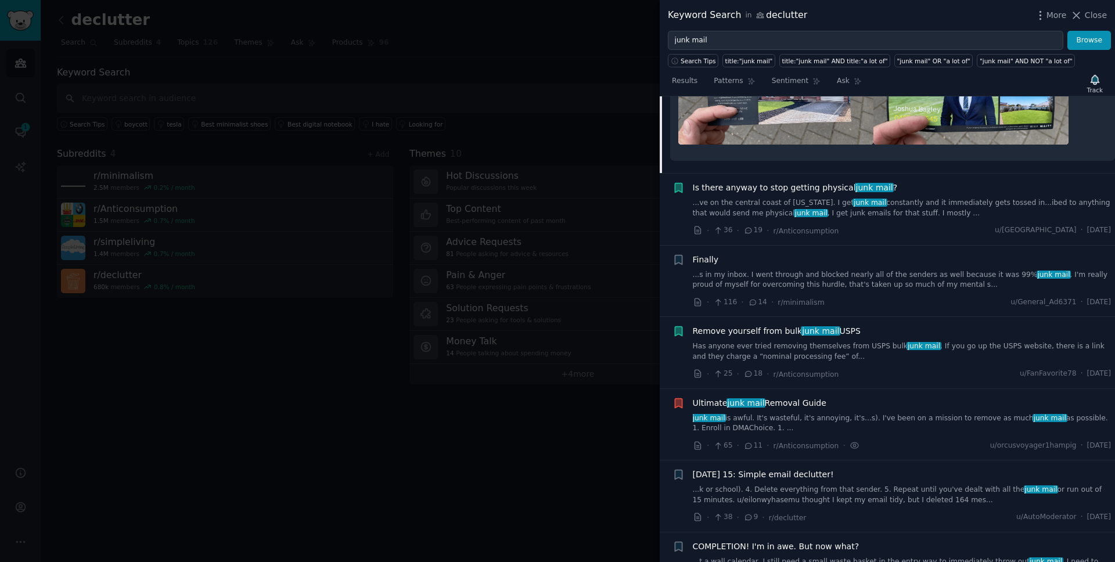
scroll to position [1079, 0]
click at [809, 188] on span "Is there anyway to stop getting physical junk mail ?" at bounding box center [795, 187] width 205 height 12
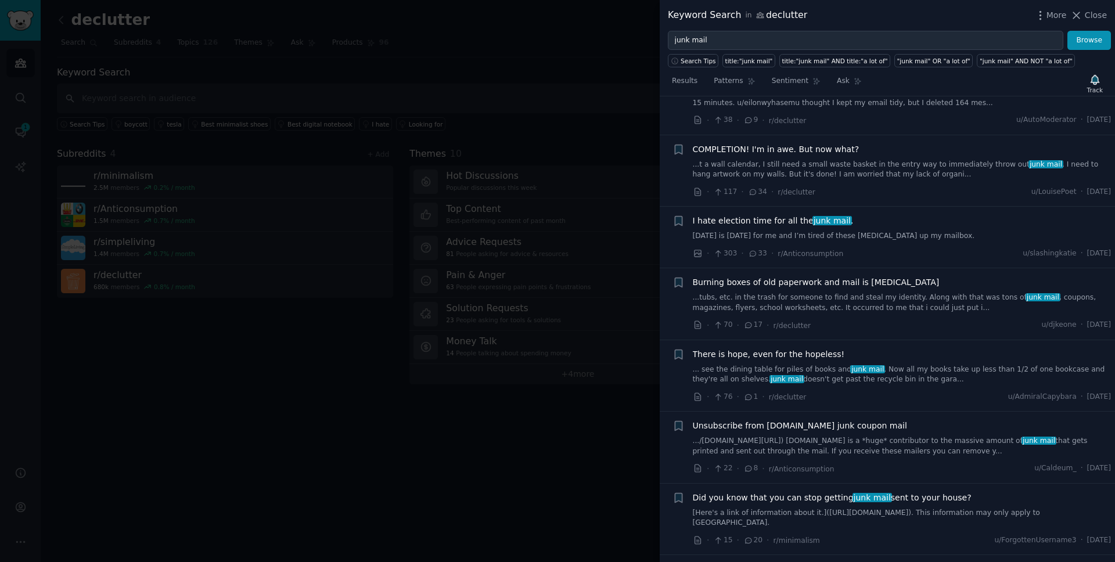
scroll to position [1426, 0]
click at [738, 84] on span "Patterns" at bounding box center [727, 81] width 29 height 10
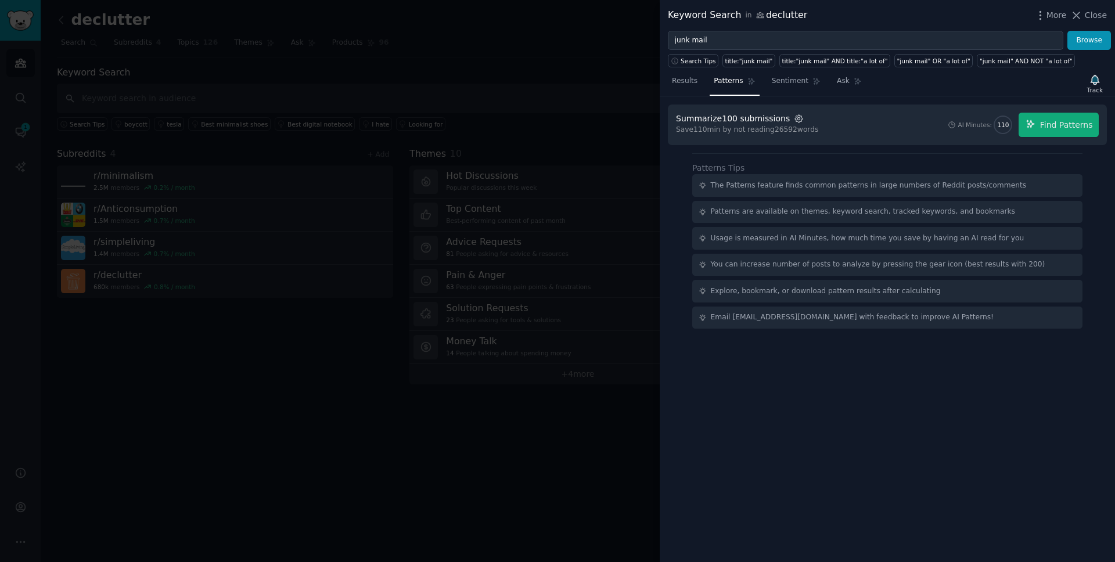
click at [795, 115] on icon "button" at bounding box center [799, 119] width 8 height 8
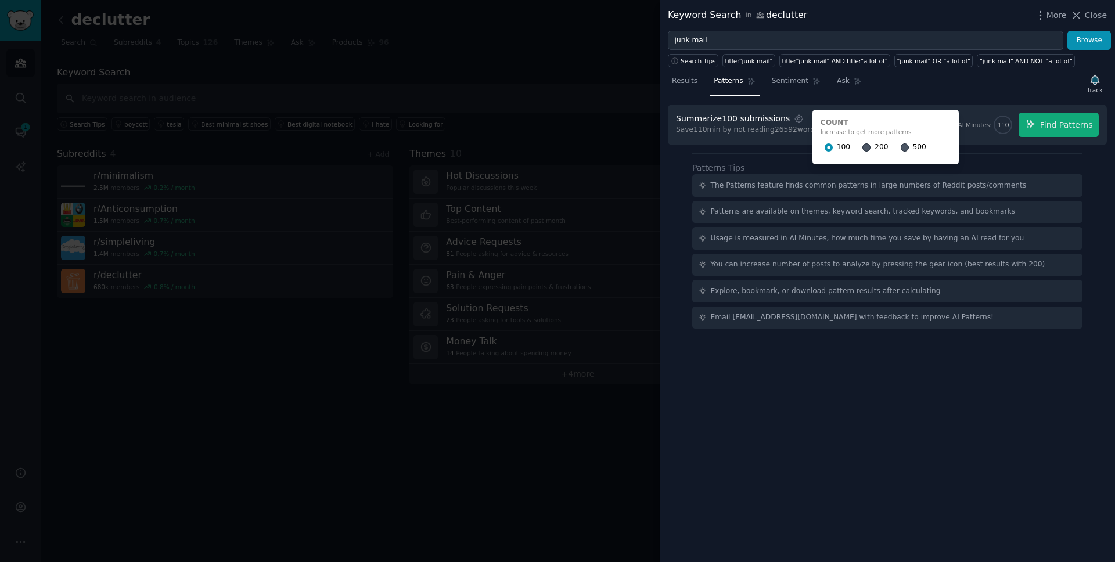
click at [864, 148] on div "200" at bounding box center [875, 147] width 26 height 19
click at [862, 148] on input "200" at bounding box center [866, 147] width 8 height 8
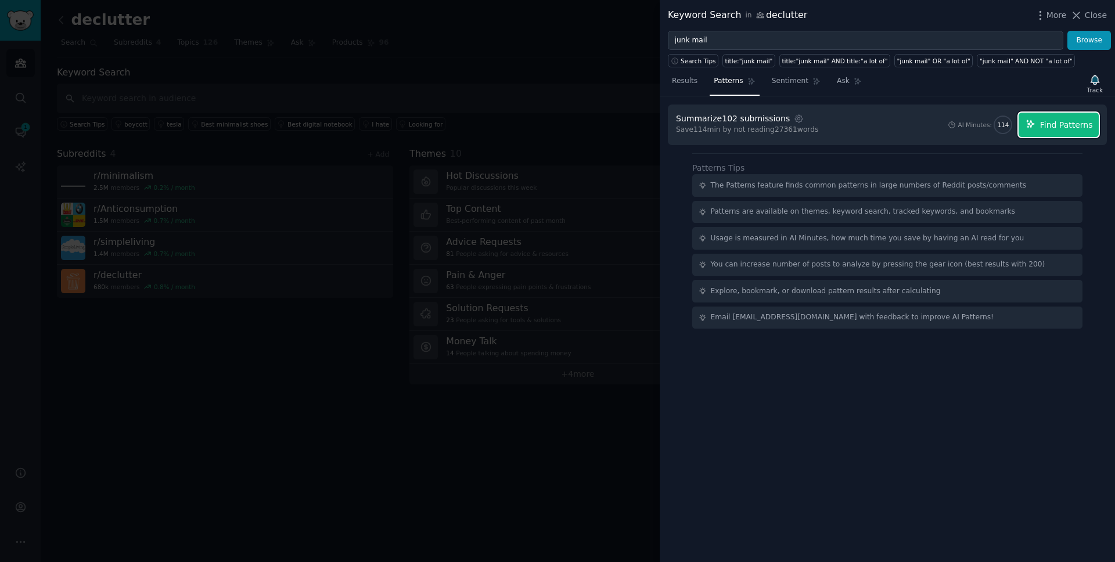
click at [1054, 131] on button "Find Patterns" at bounding box center [1058, 125] width 80 height 24
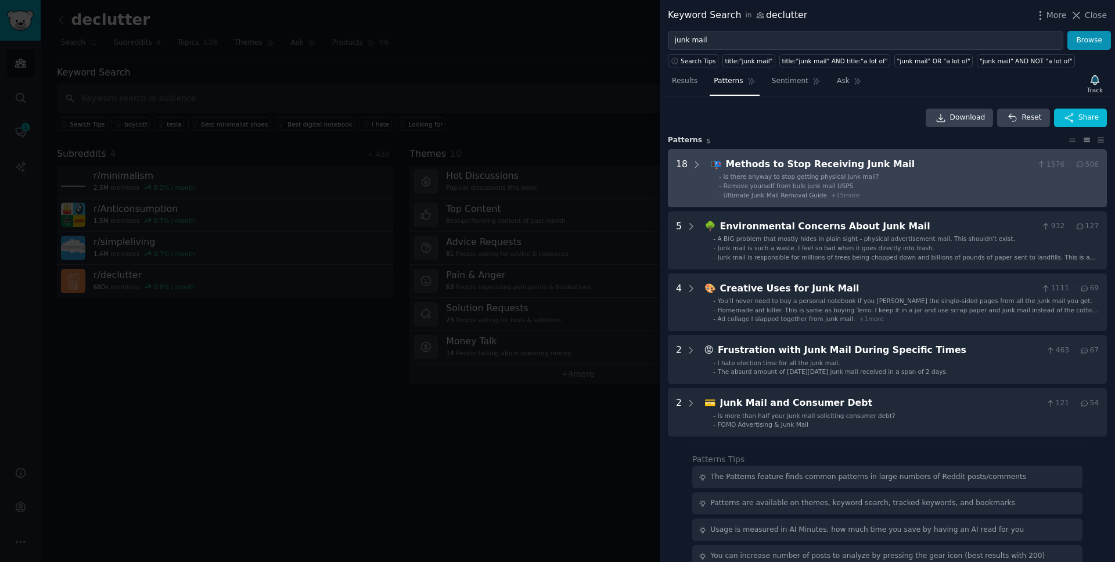
click at [876, 191] on li "- Ultimate Junk Mail Removal Guide + 15 more" at bounding box center [909, 195] width 380 height 8
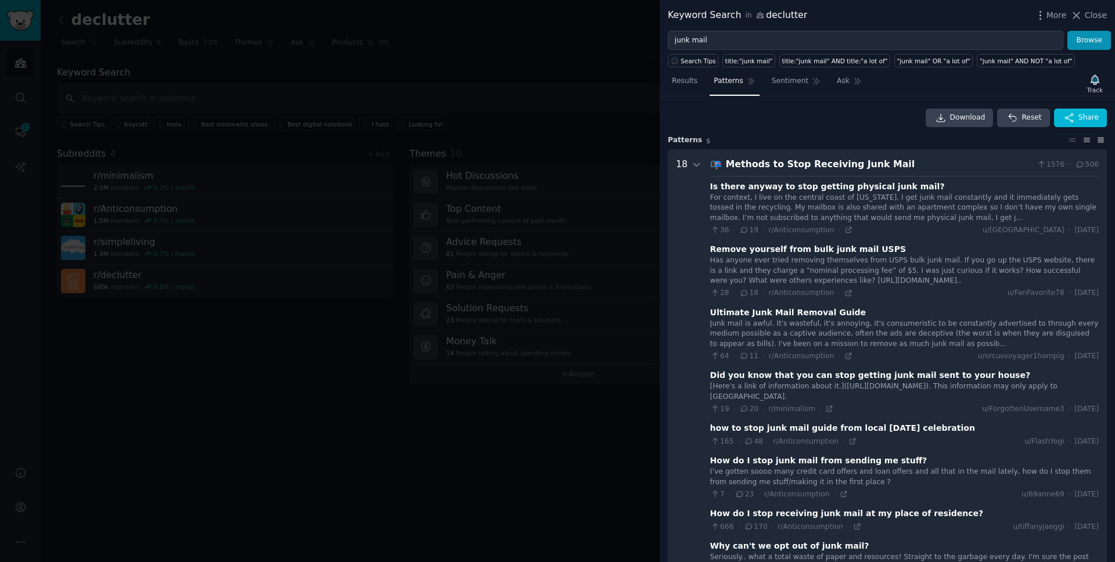
click at [1102, 142] on icon at bounding box center [1100, 140] width 12 height 8
click at [1086, 139] on icon at bounding box center [1086, 140] width 12 height 8
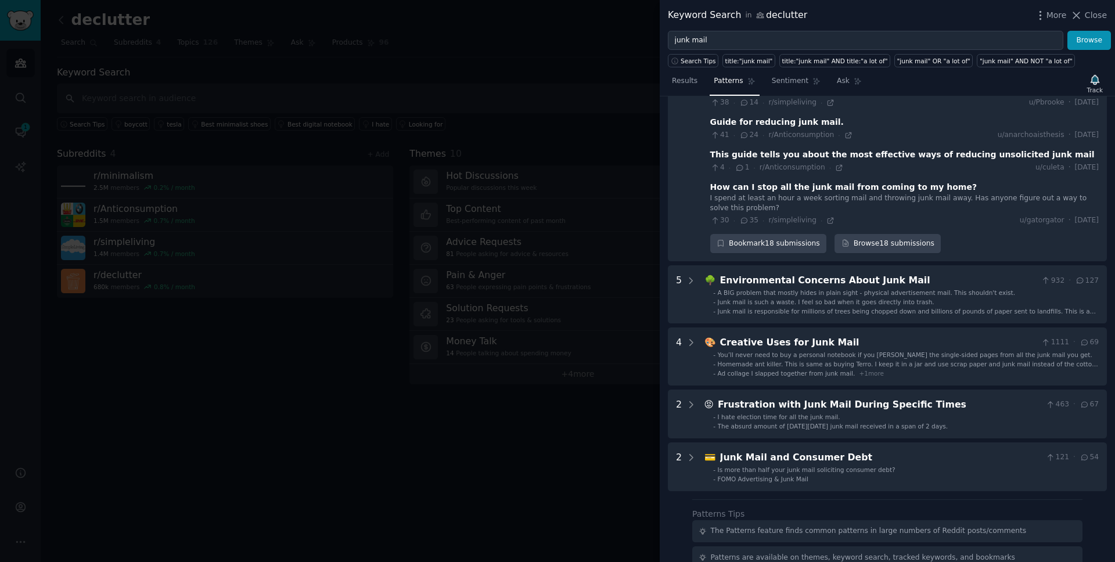
scroll to position [841, 0]
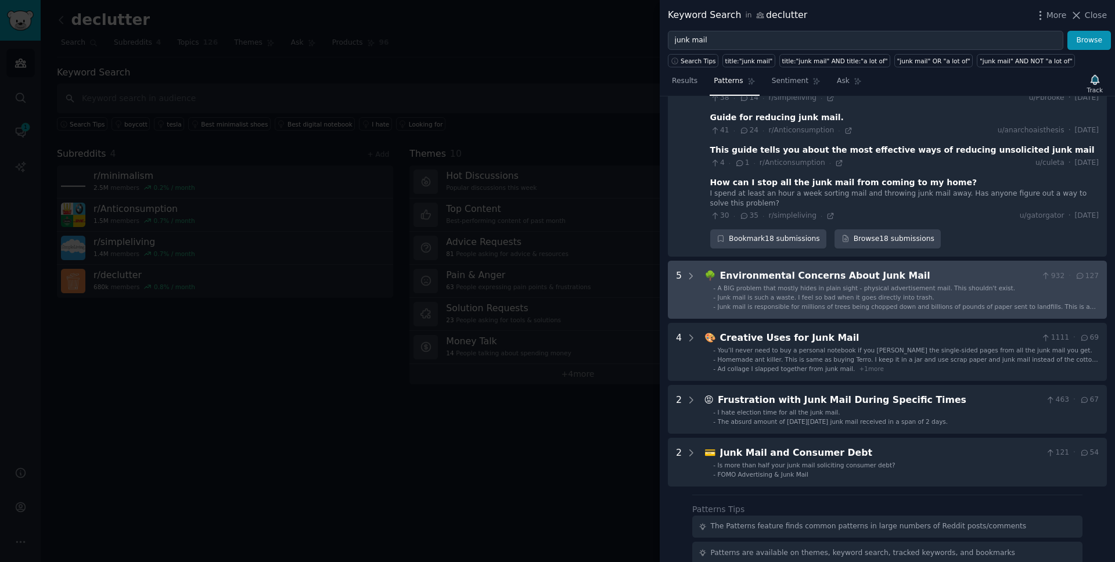
click at [828, 294] on span "Junk mail is such a waste. I feel so bad when it goes directly into trash." at bounding box center [825, 297] width 217 height 7
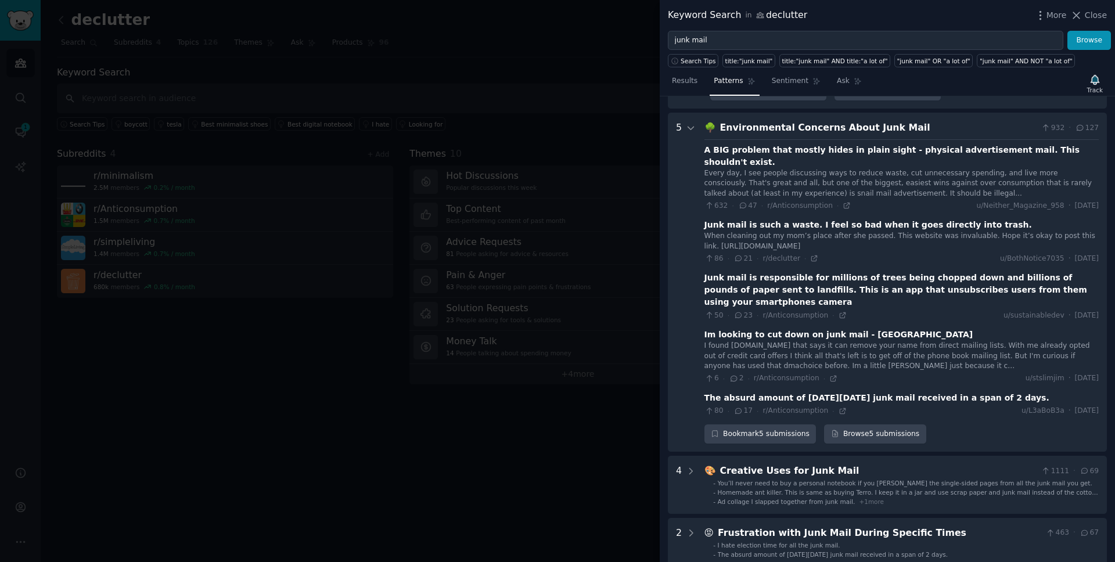
scroll to position [996, 0]
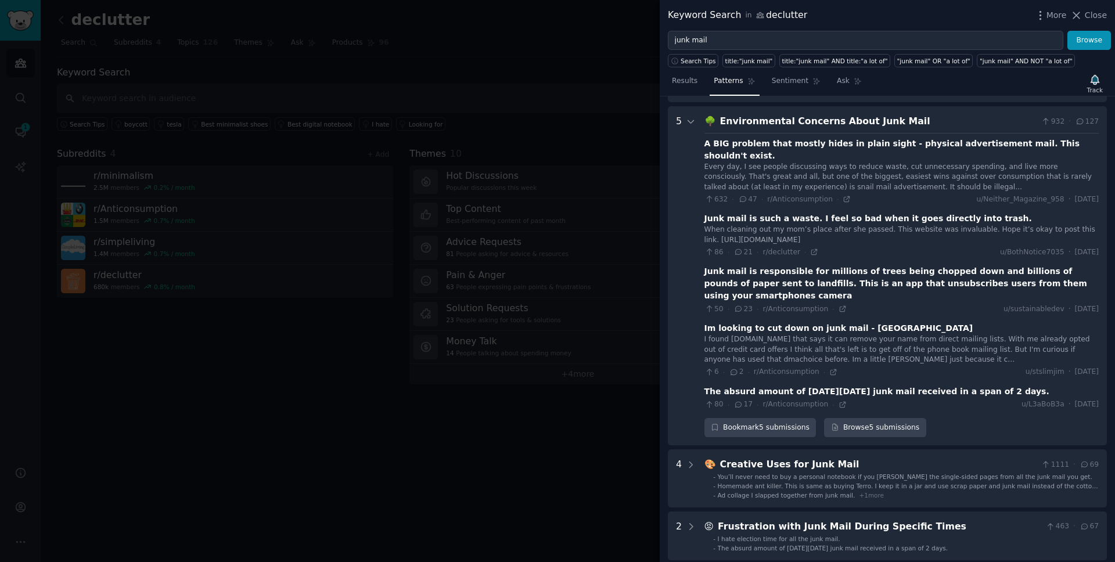
click at [819, 265] on div "Junk mail is responsible for millions of trees being chopped down and billions …" at bounding box center [901, 283] width 394 height 37
click at [769, 265] on div "Junk mail is responsible for millions of trees being chopped down and billions …" at bounding box center [901, 283] width 394 height 37
click at [838, 305] on icon at bounding box center [842, 309] width 8 height 8
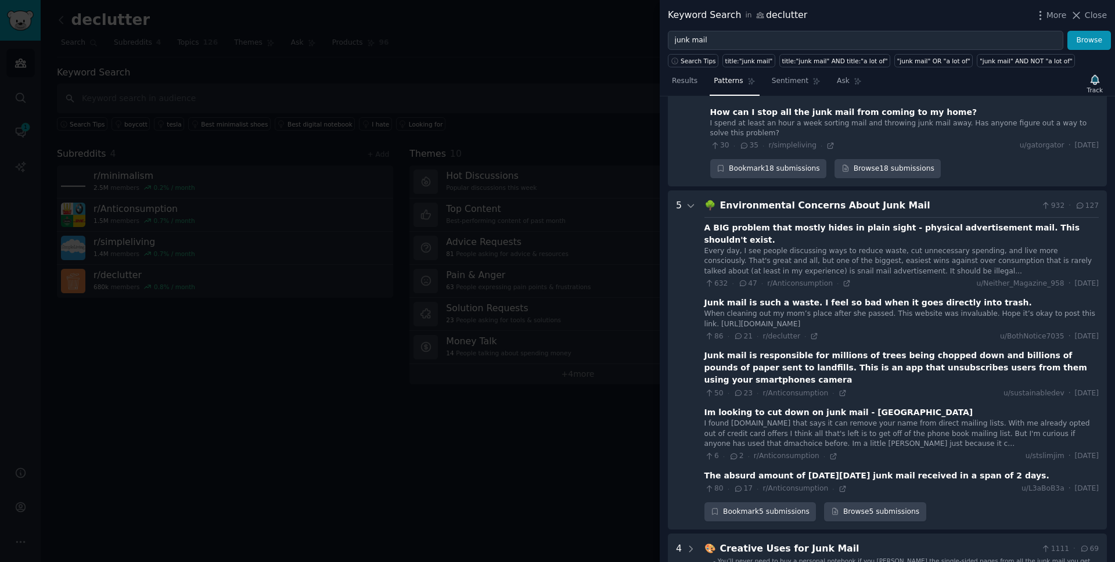
scroll to position [912, 0]
click at [867, 502] on link "Browse 5 submissions" at bounding box center [875, 512] width 102 height 20
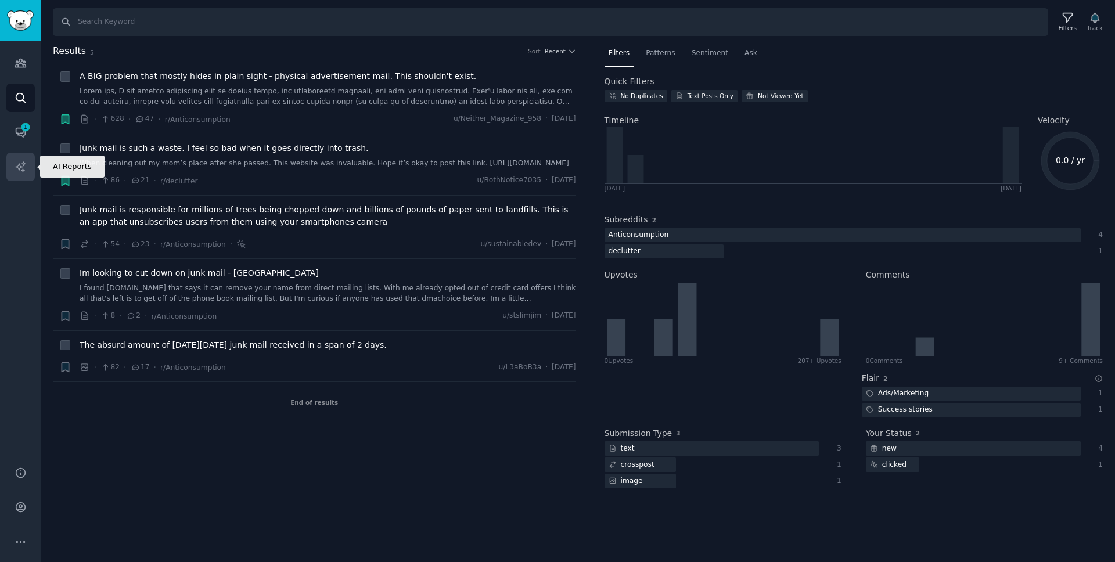
click at [23, 161] on icon "Sidebar" at bounding box center [21, 167] width 12 height 12
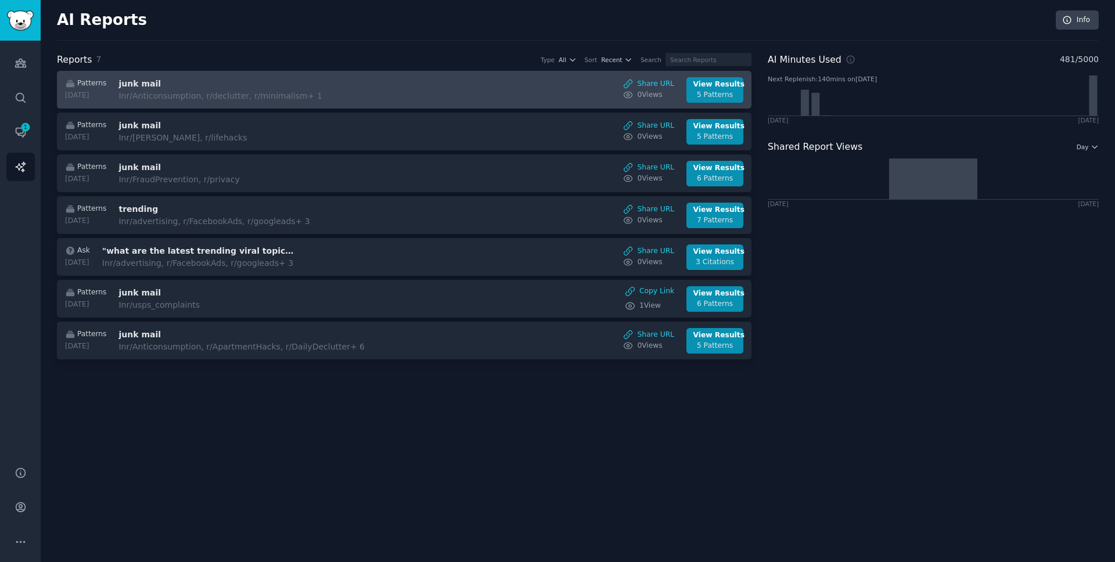
click at [287, 86] on h3 "junk mail" at bounding box center [215, 84] width 195 height 12
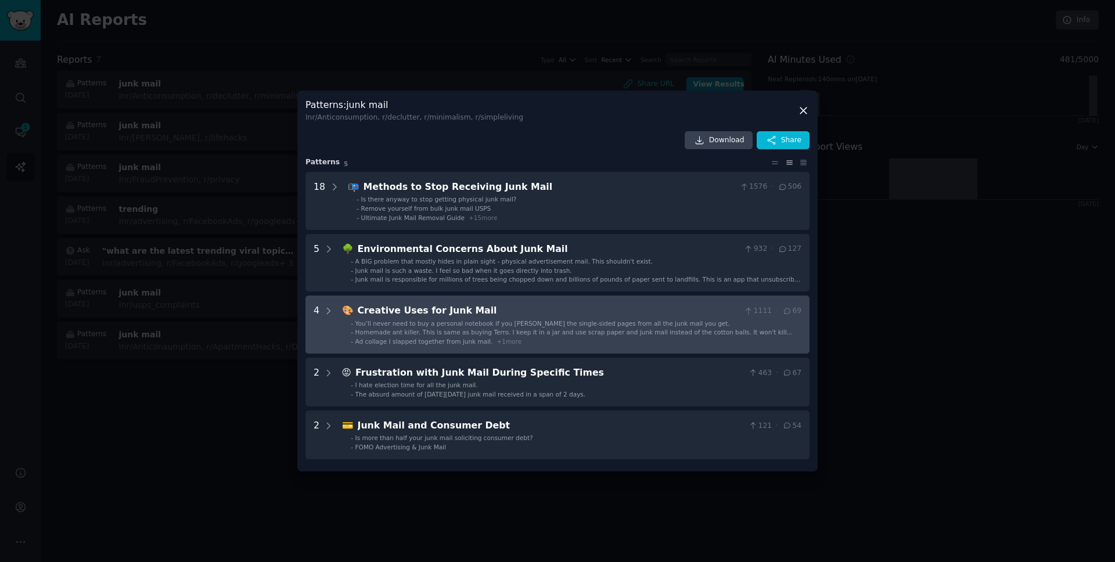
click at [560, 304] on div "Creative Uses for Junk Mail" at bounding box center [549, 311] width 382 height 15
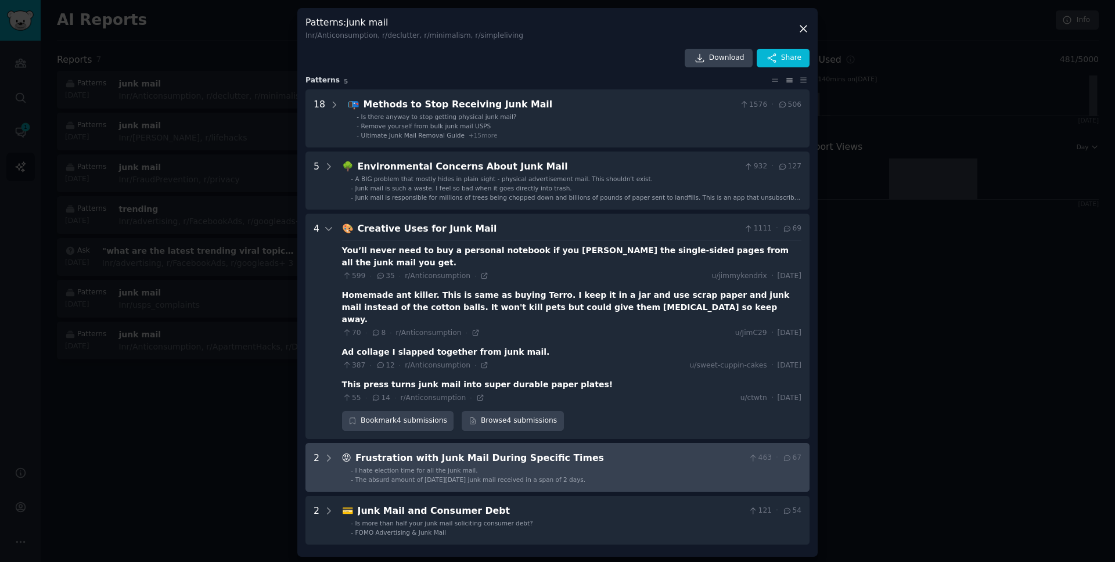
click at [529, 451] on div "Frustration with Junk Mail During Specific Times" at bounding box center [549, 458] width 388 height 15
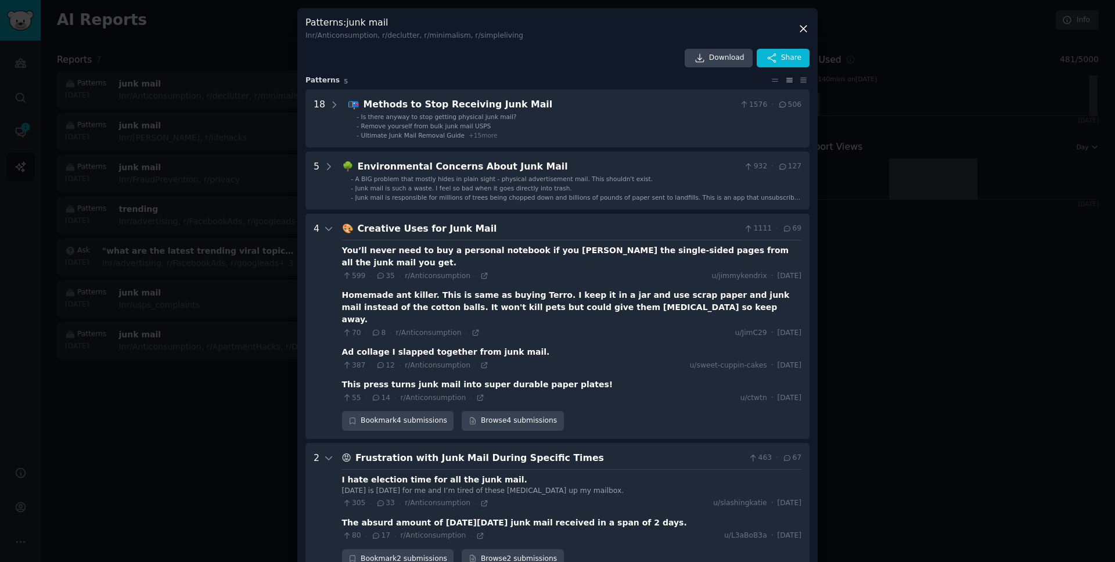
scroll to position [63, 0]
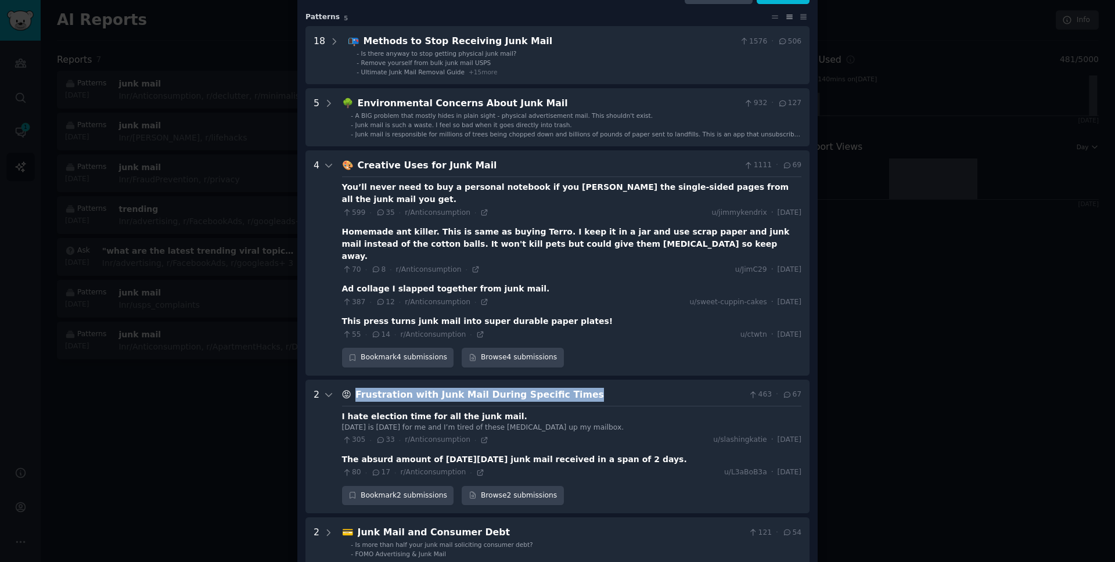
drag, startPoint x: 578, startPoint y: 369, endPoint x: 384, endPoint y: 360, distance: 193.5
click at [384, 380] on Times "2 😡 Frustration with Junk Mail During Specific Times 463 · 67 I hate election t…" at bounding box center [557, 447] width 504 height 134
copy div "Frustration with Junk Mail During Specific Times"
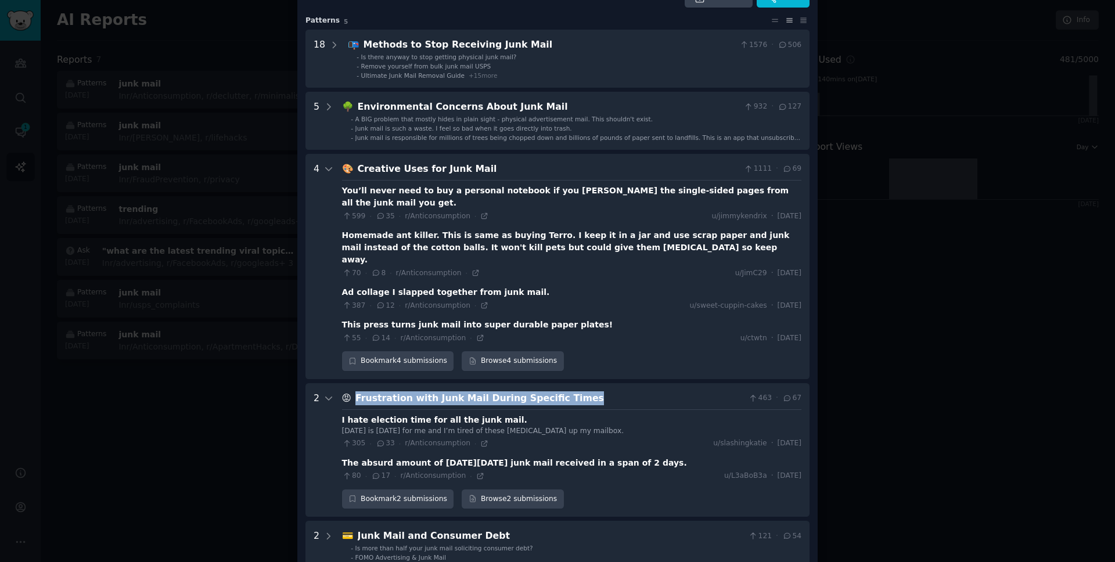
scroll to position [0, 0]
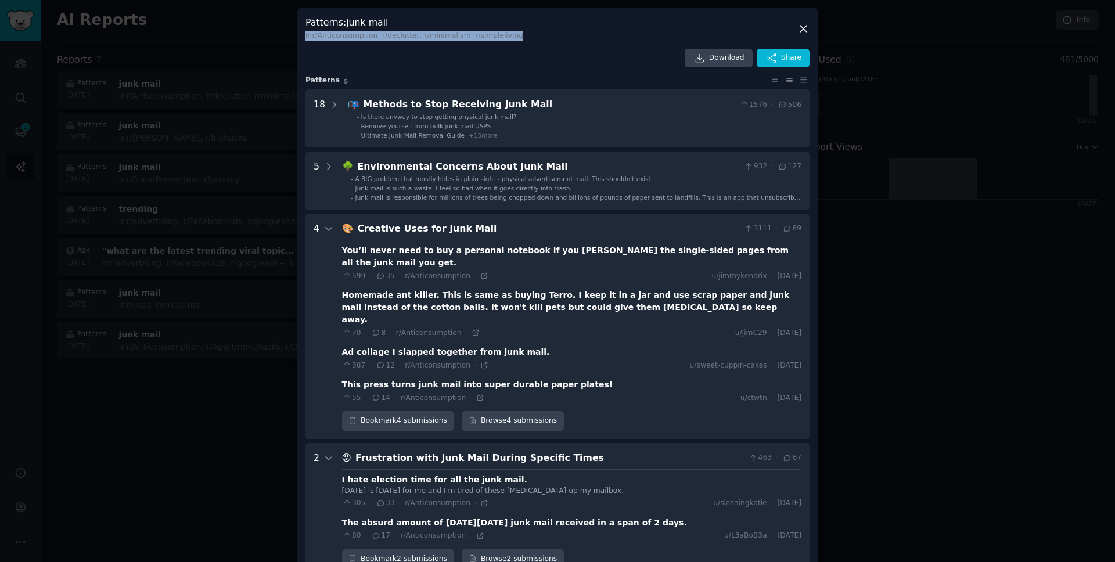
drag, startPoint x: 538, startPoint y: 35, endPoint x: 300, endPoint y: 40, distance: 237.5
click at [300, 40] on div "Patterns : junk mail In r/Anticonsumption, r/declutter, r/minimalism, r/simplel…" at bounding box center [557, 324] width 520 height 633
copy div "In r/Anticonsumption, r/declutter, r/minimalism, r/simpleliving"
click at [788, 56] on span "Share" at bounding box center [791, 58] width 20 height 10
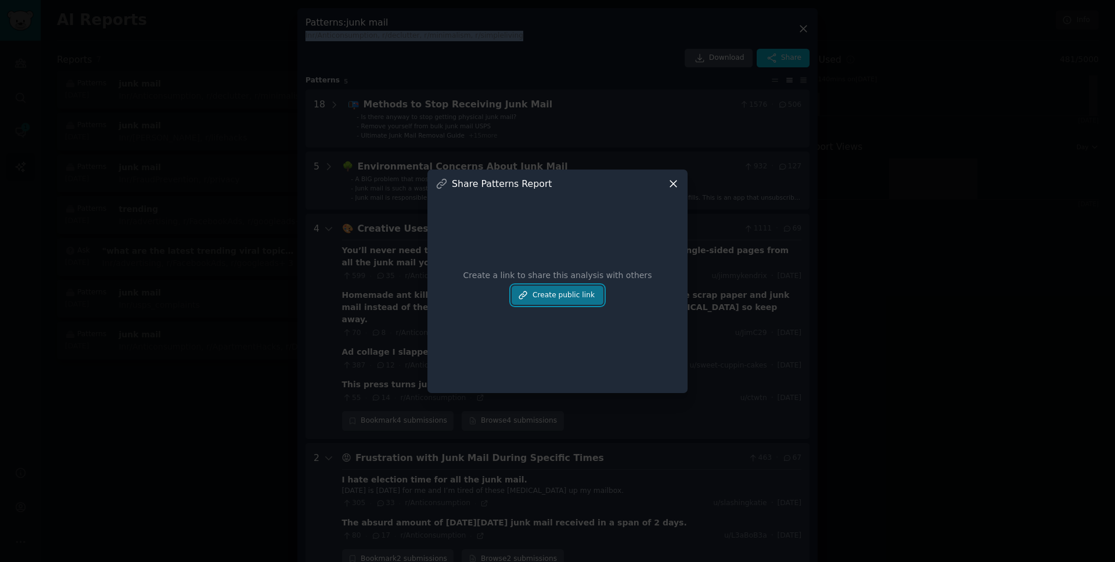
click at [575, 295] on button "Create public link" at bounding box center [557, 296] width 92 height 20
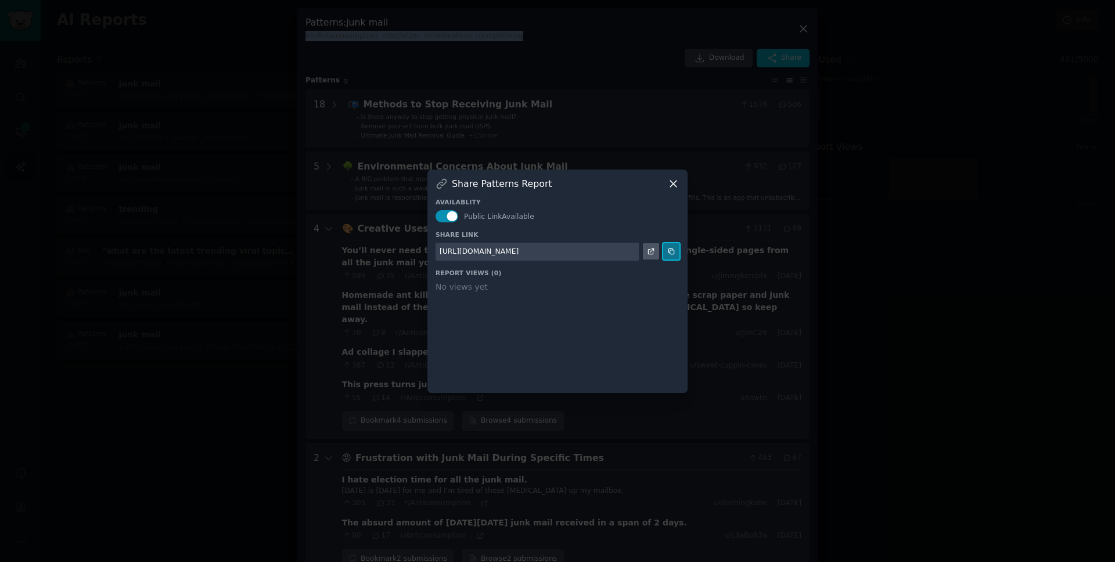
click at [676, 251] on button at bounding box center [671, 251] width 16 height 16
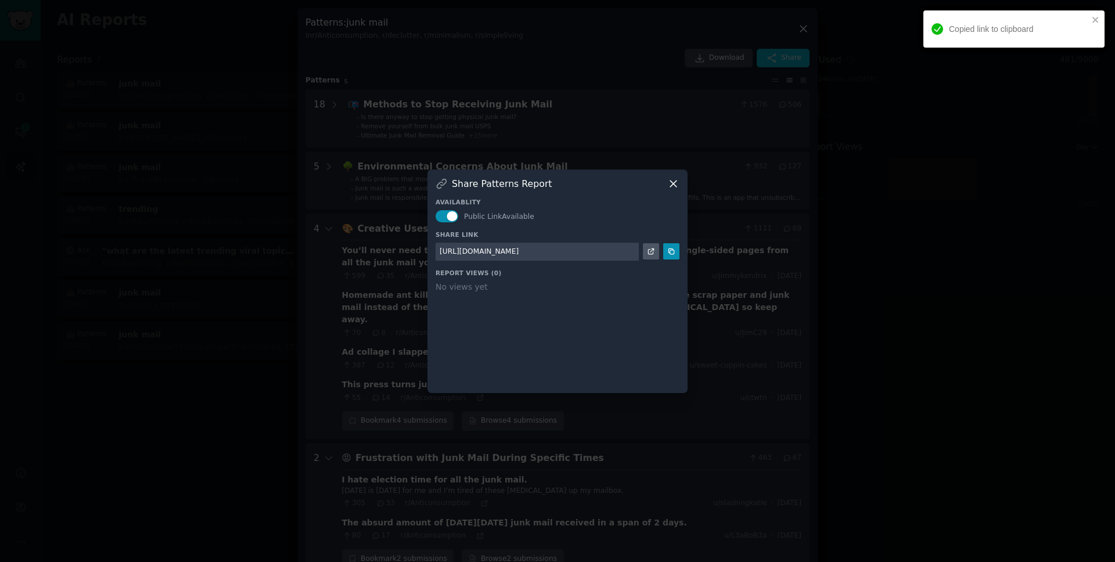
click at [684, 142] on div at bounding box center [557, 281] width 1115 height 562
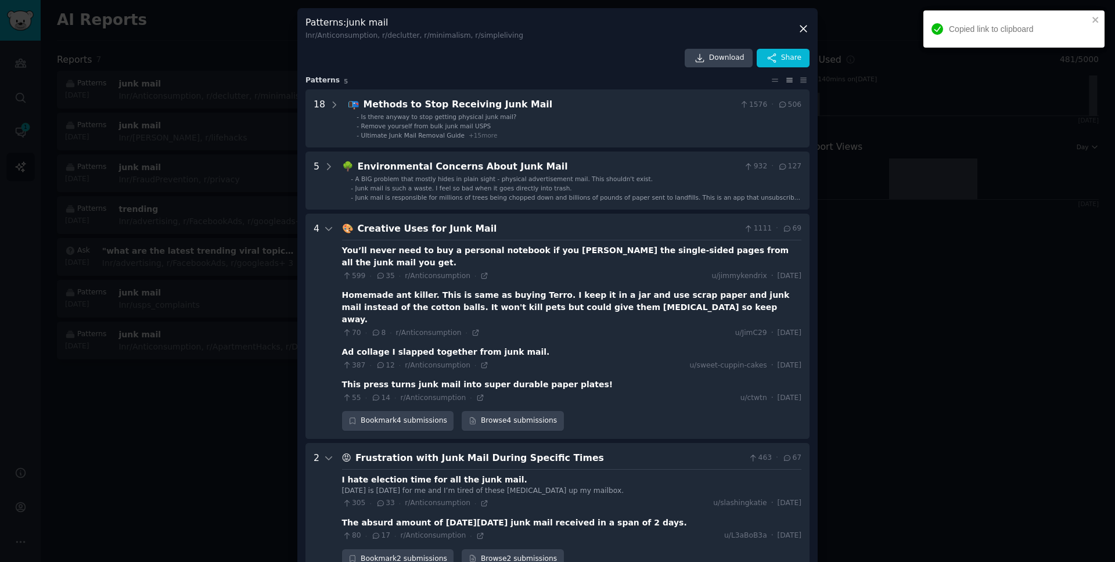
click at [243, 75] on div at bounding box center [557, 281] width 1115 height 562
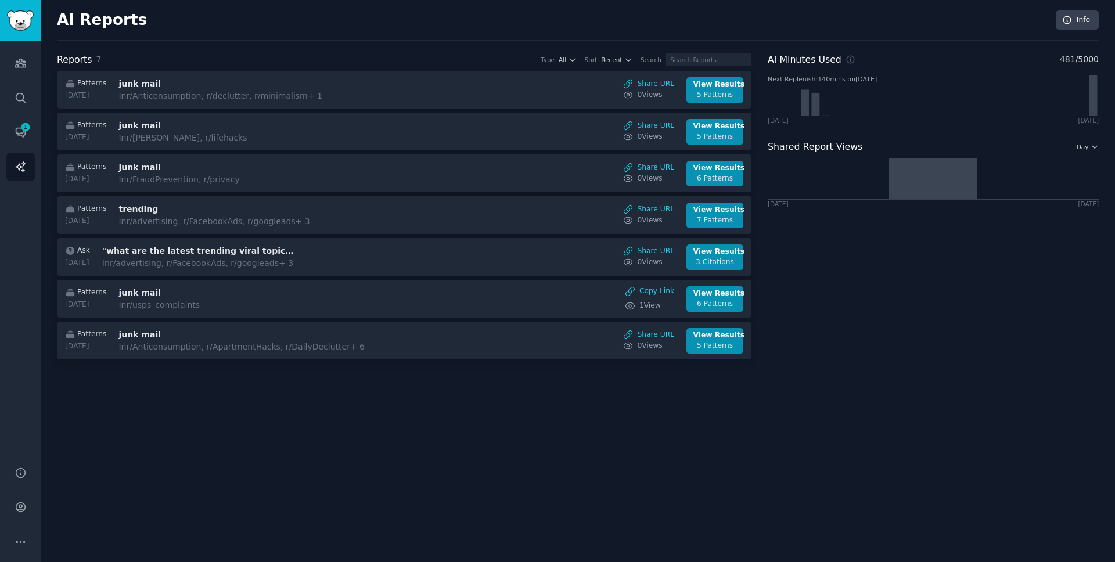
click at [520, 21] on div "AI Reports Info" at bounding box center [577, 25] width 1041 height 30
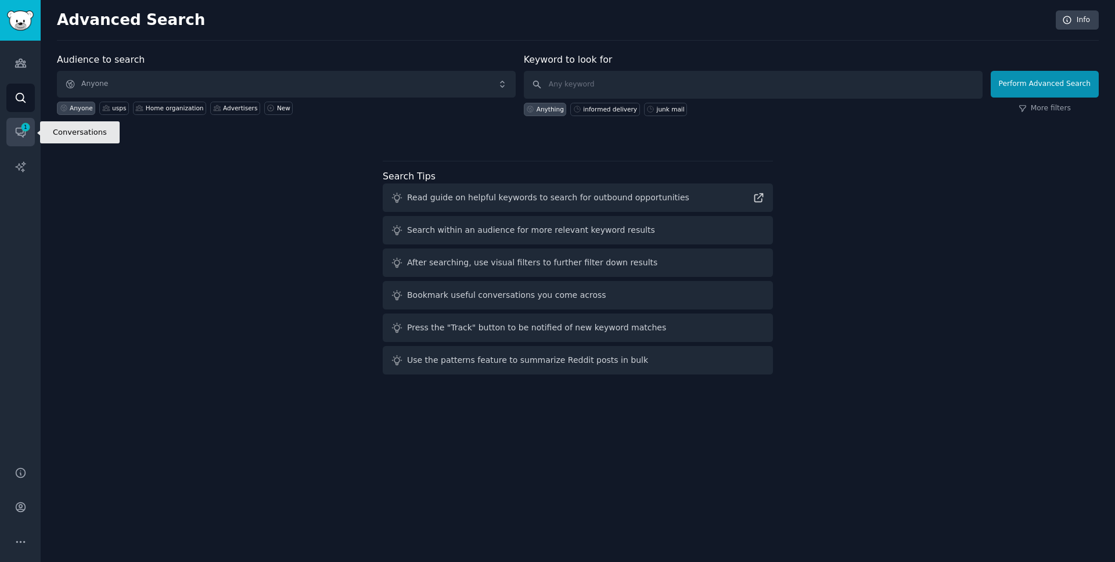
click at [20, 138] on icon "Sidebar" at bounding box center [21, 132] width 12 height 12
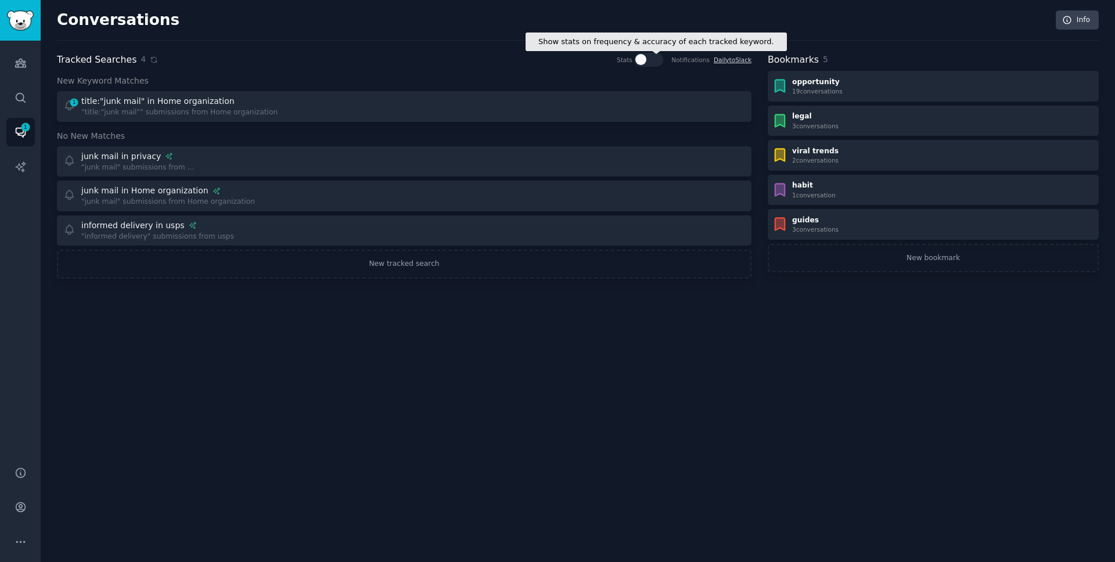
click at [645, 63] on icon at bounding box center [642, 59] width 10 height 10
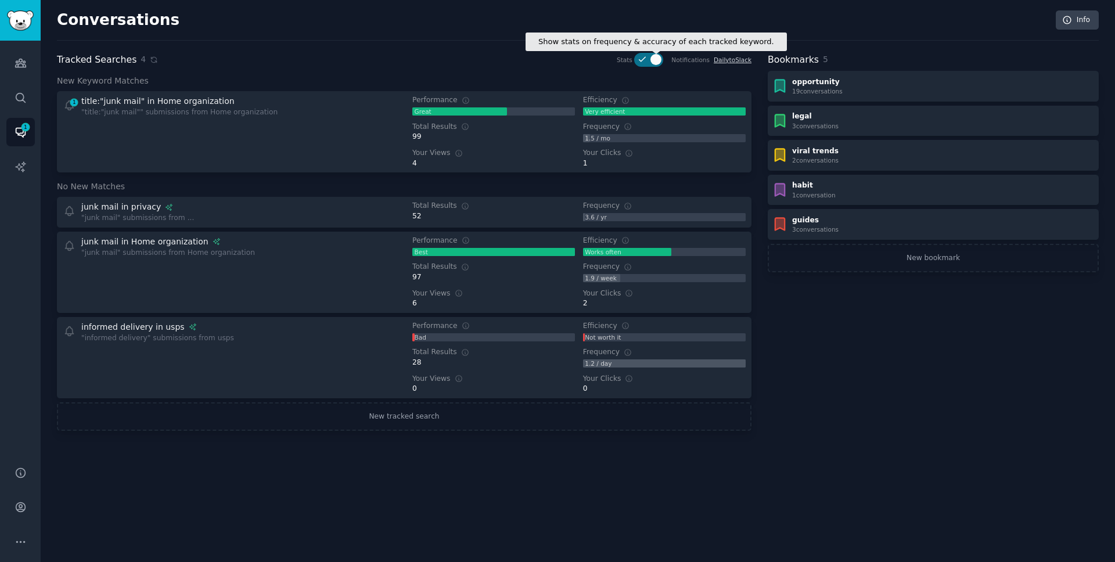
click at [651, 62] on div at bounding box center [655, 59] width 11 height 11
checkbox input "false"
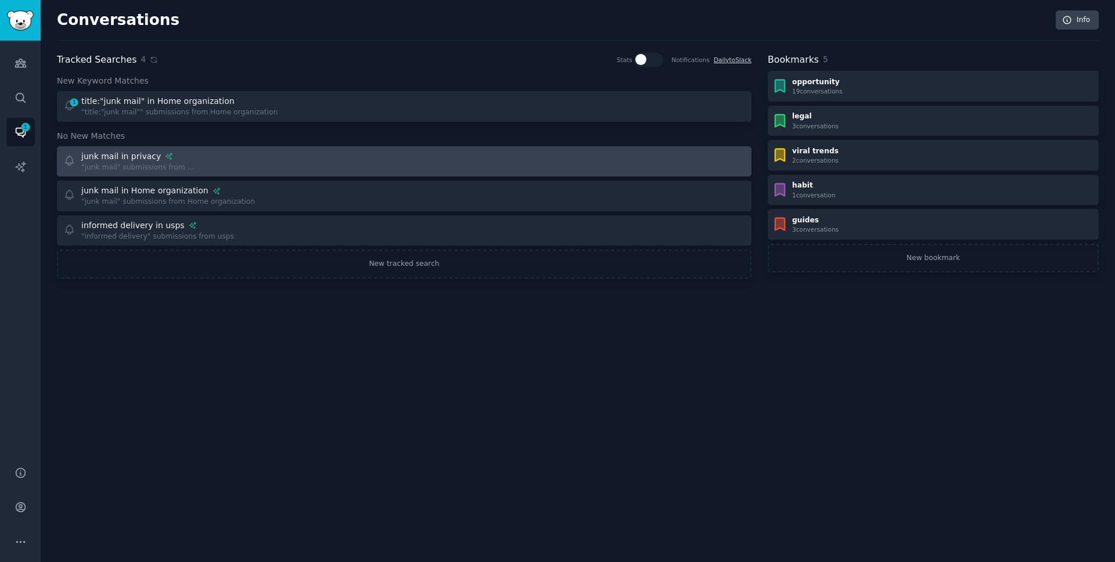
click at [215, 158] on div "junk mail in privacy "junk mail" submissions from ..." at bounding box center [229, 161] width 333 height 23
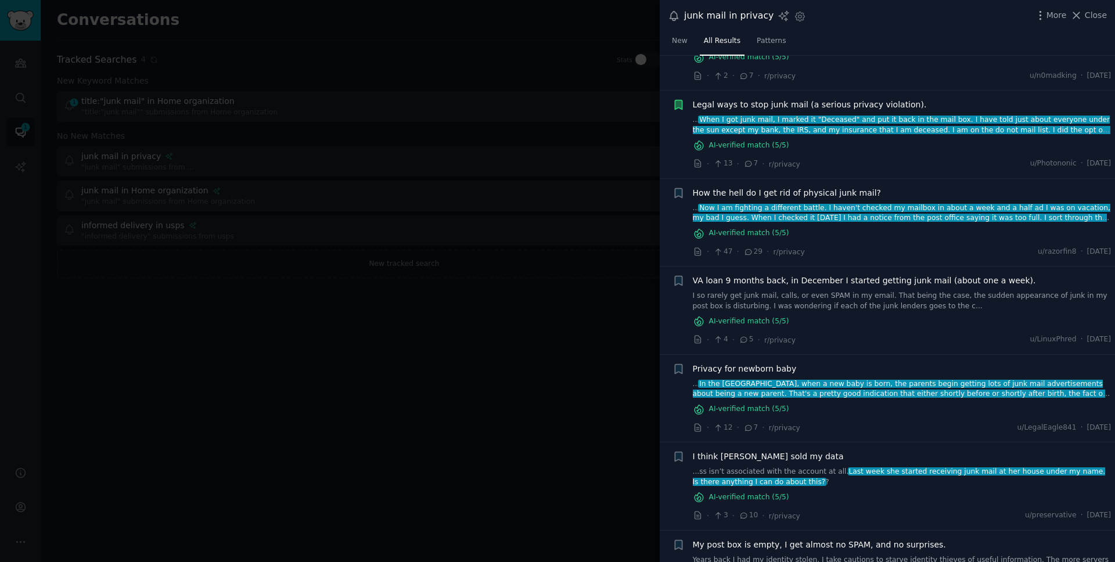
scroll to position [603, 0]
click at [578, 222] on div at bounding box center [557, 281] width 1115 height 562
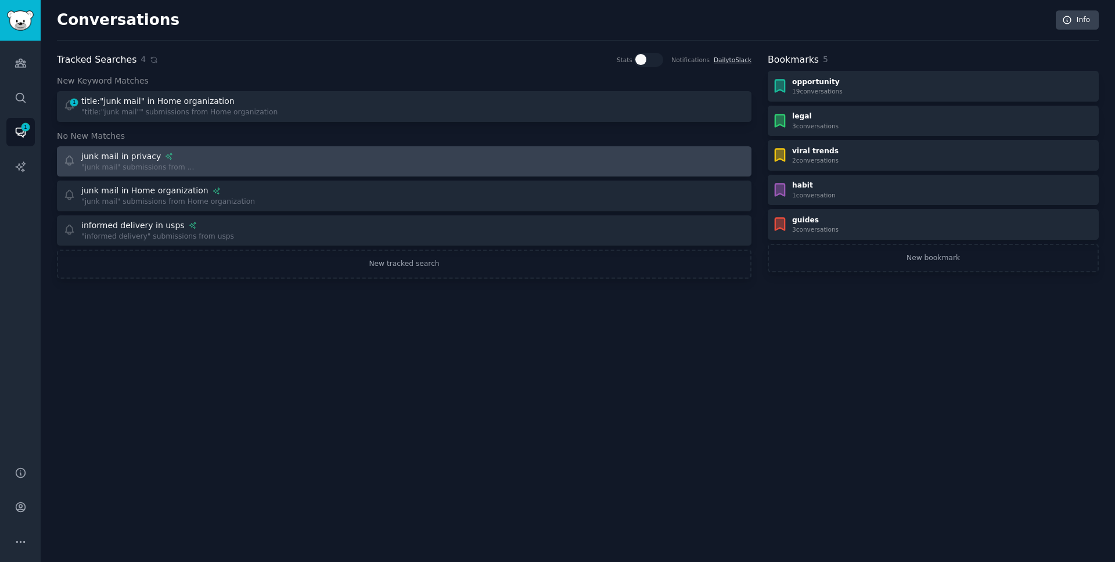
click at [365, 167] on div "junk mail in privacy "junk mail" submissions from ..." at bounding box center [229, 161] width 333 height 23
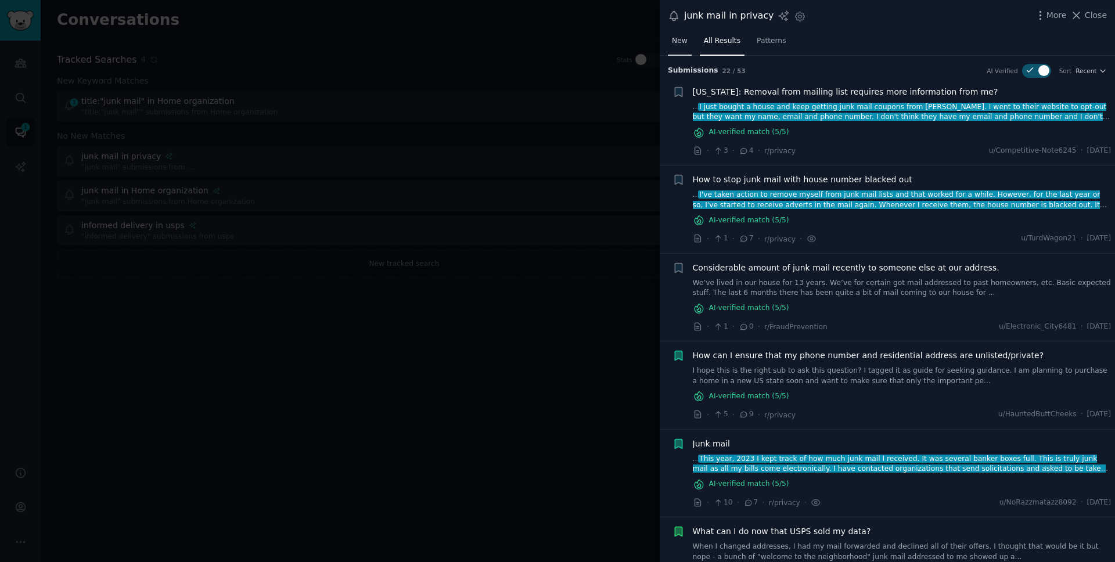
click at [672, 41] on span "New" at bounding box center [680, 41] width 16 height 10
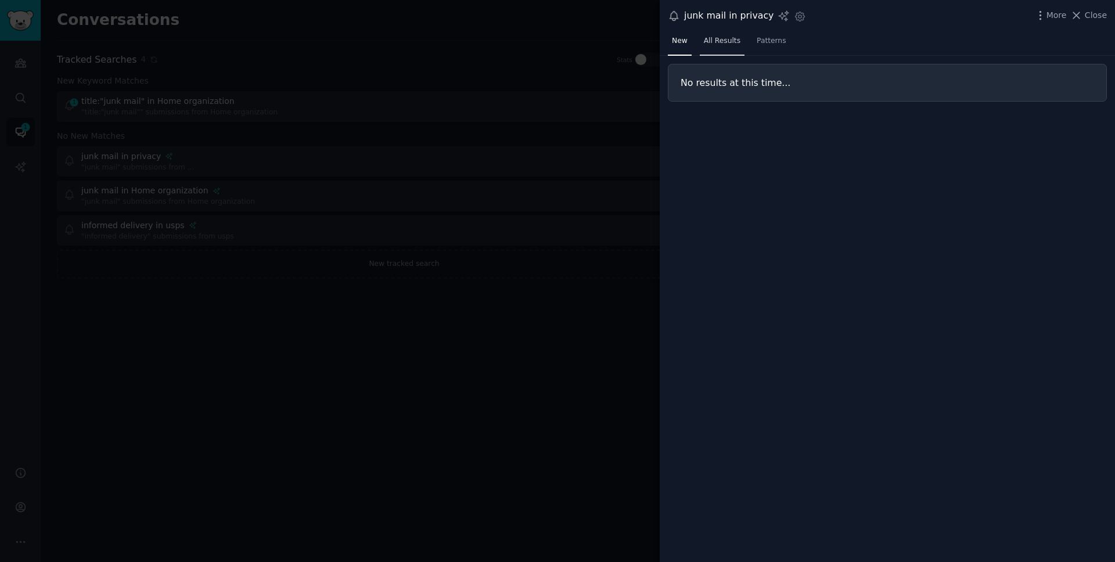
click at [713, 45] on span "All Results" at bounding box center [722, 41] width 37 height 10
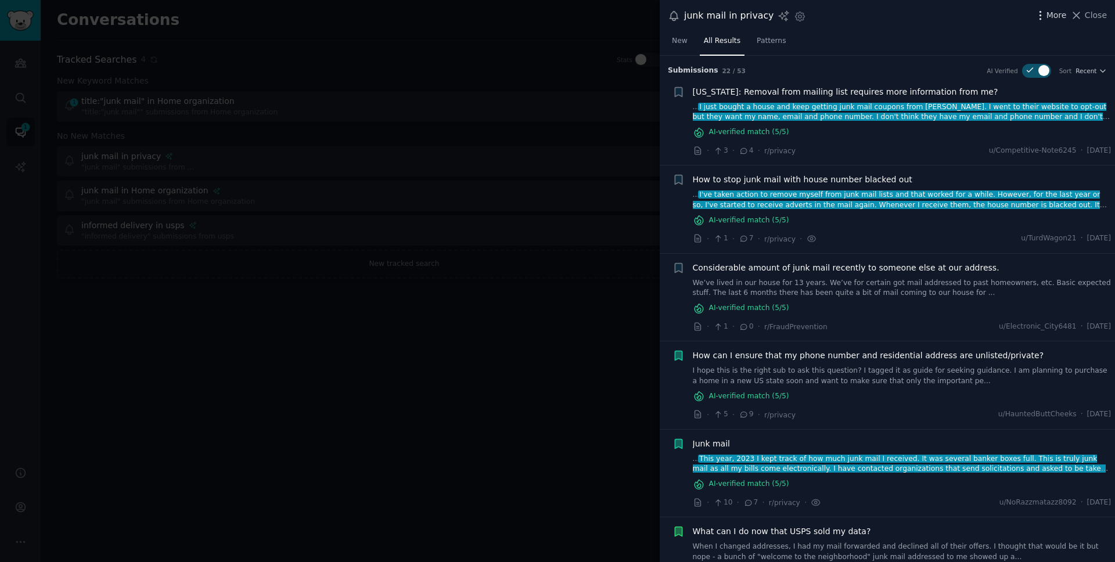
click at [1053, 19] on span "More" at bounding box center [1056, 15] width 20 height 12
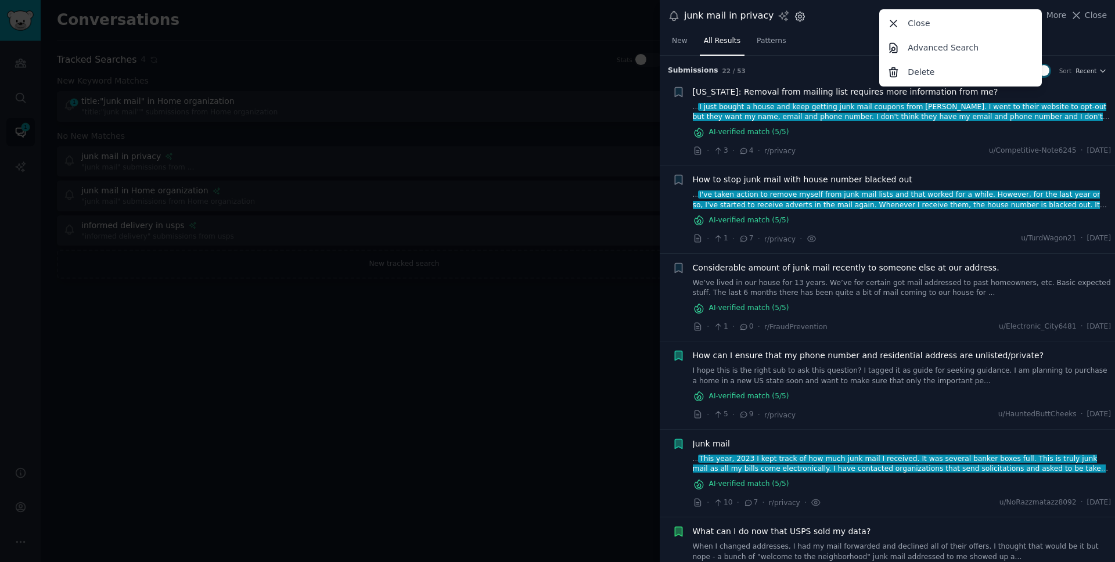
click at [798, 16] on icon "button" at bounding box center [799, 16] width 3 height 3
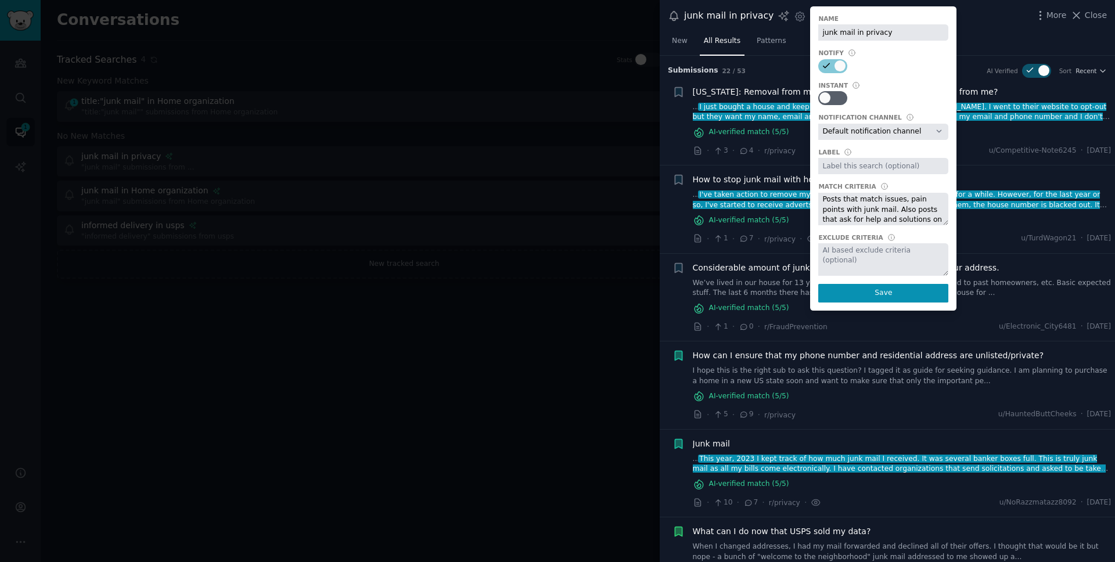
click at [880, 215] on textarea "Posts that match issues, pain points with junk mail. Also posts that ask for he…" at bounding box center [883, 209] width 130 height 33
click at [865, 128] on select "Default notification channel Slack: [EMAIL_ADDRESS][DOMAIN_NAME]" at bounding box center [883, 132] width 130 height 16
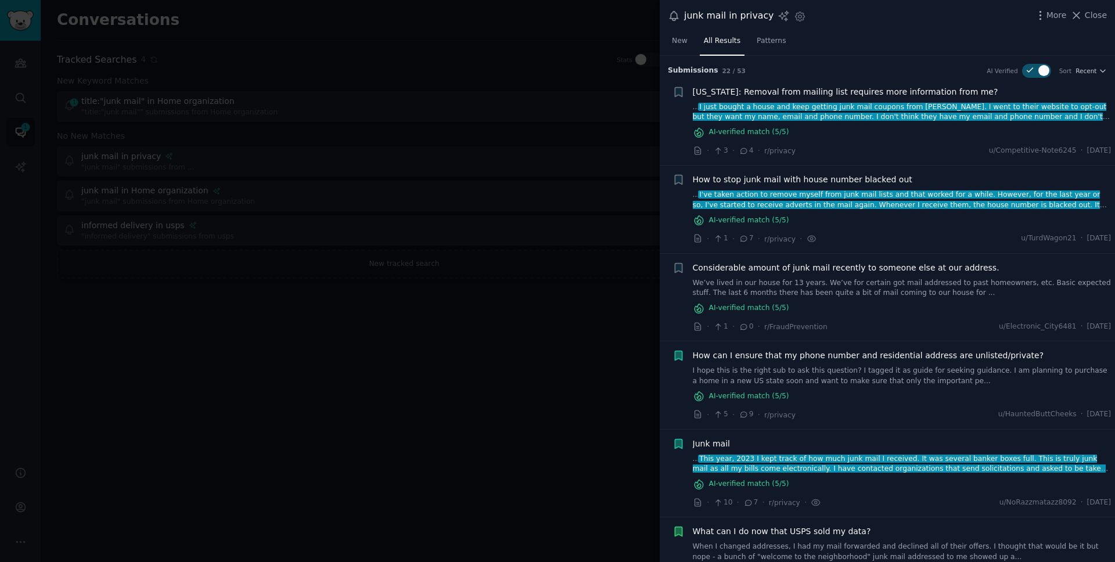
click at [525, 64] on div at bounding box center [557, 281] width 1115 height 562
